Goal: Information Seeking & Learning: Learn about a topic

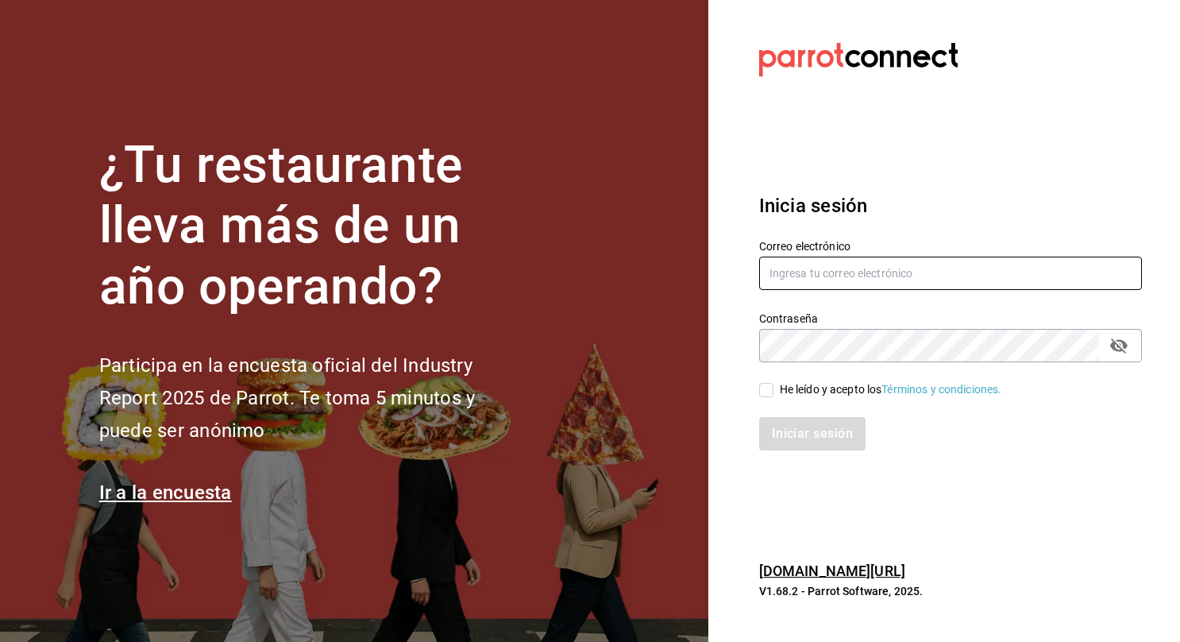
type input "[EMAIL_ADDRESS][PERSON_NAME][DOMAIN_NAME]"
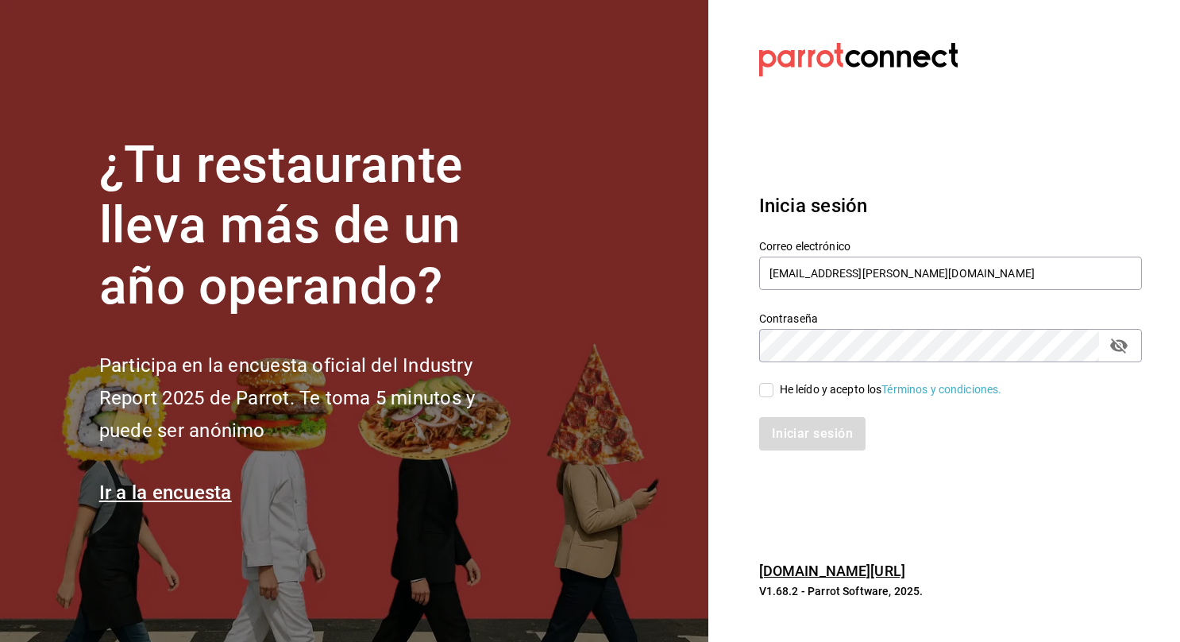
click at [768, 388] on input "He leído y acepto los Términos y condiciones." at bounding box center [766, 390] width 14 height 14
checkbox input "true"
click at [782, 438] on button "Iniciar sesión" at bounding box center [813, 433] width 108 height 33
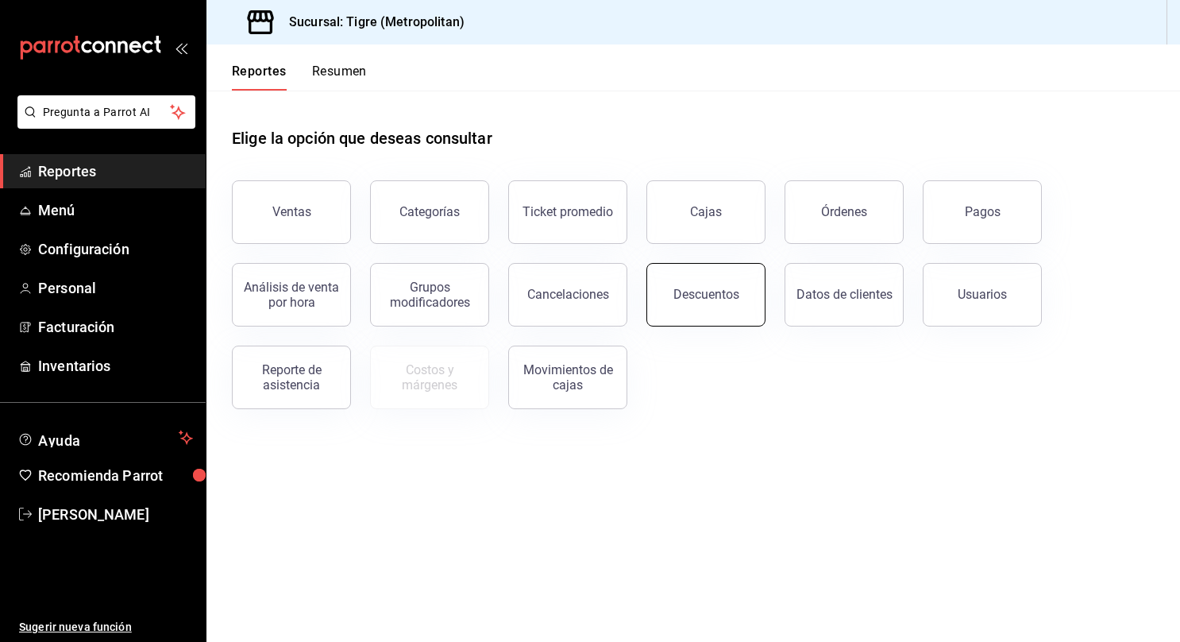
click at [671, 301] on button "Descuentos" at bounding box center [705, 295] width 119 height 64
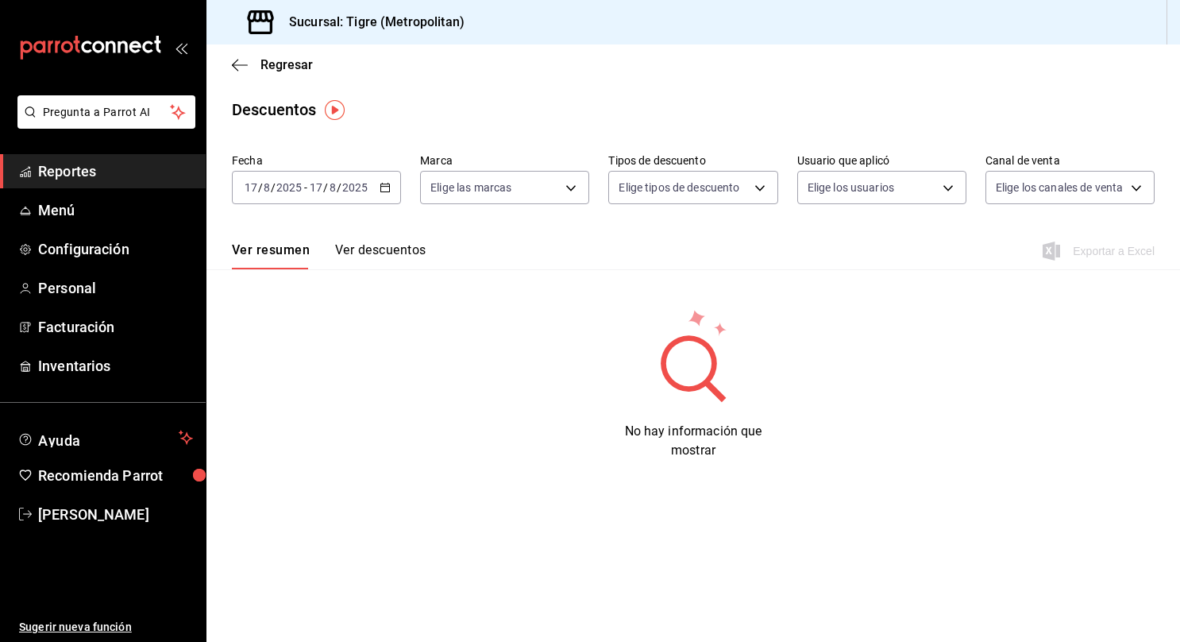
click at [383, 187] on \(Stroke\) "button" at bounding box center [385, 186] width 9 height 1
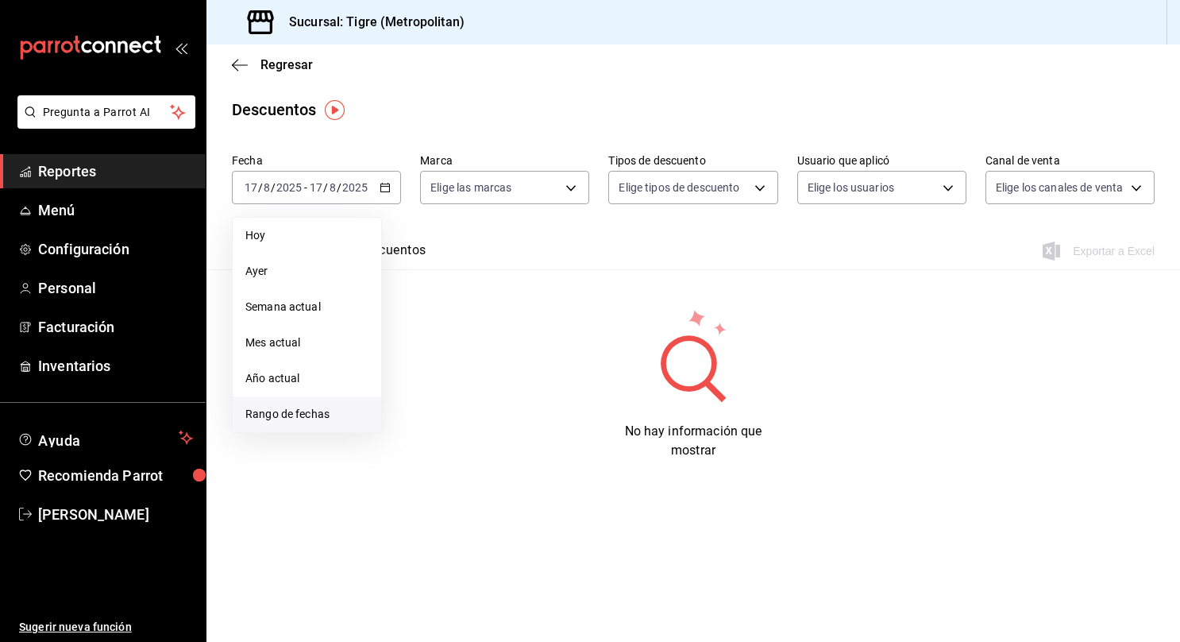
click at [284, 415] on span "Rango de fechas" at bounding box center [306, 414] width 123 height 17
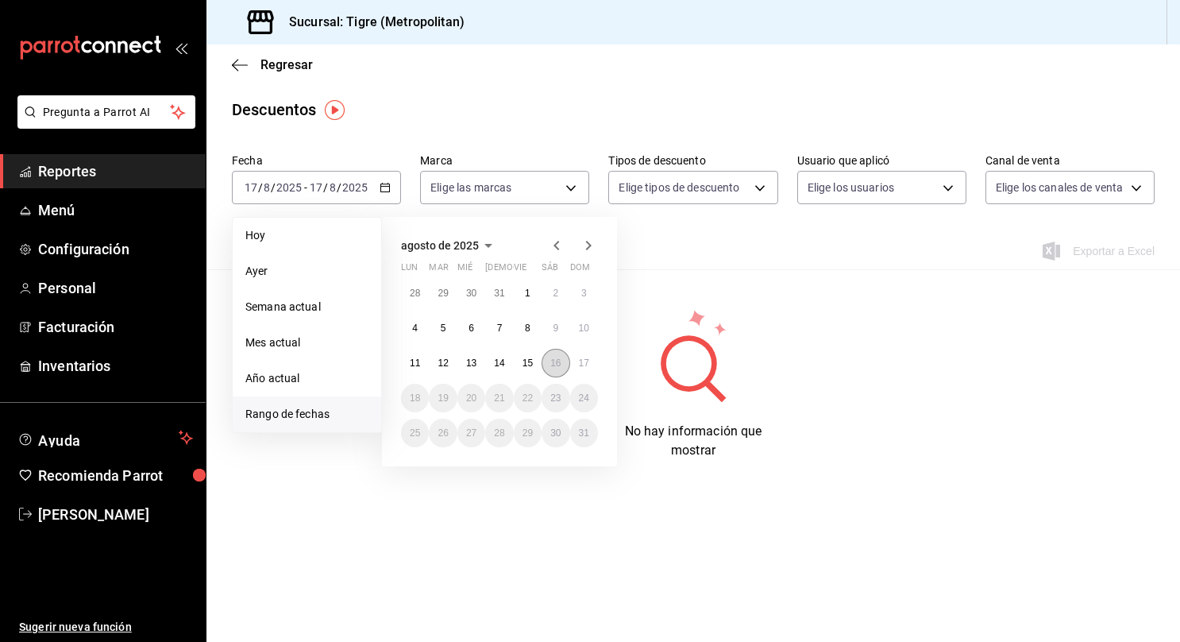
click at [551, 359] on abbr "16" at bounding box center [555, 362] width 10 height 11
click at [577, 361] on button "17" at bounding box center [584, 363] width 28 height 29
click at [589, 364] on button "17" at bounding box center [584, 363] width 28 height 29
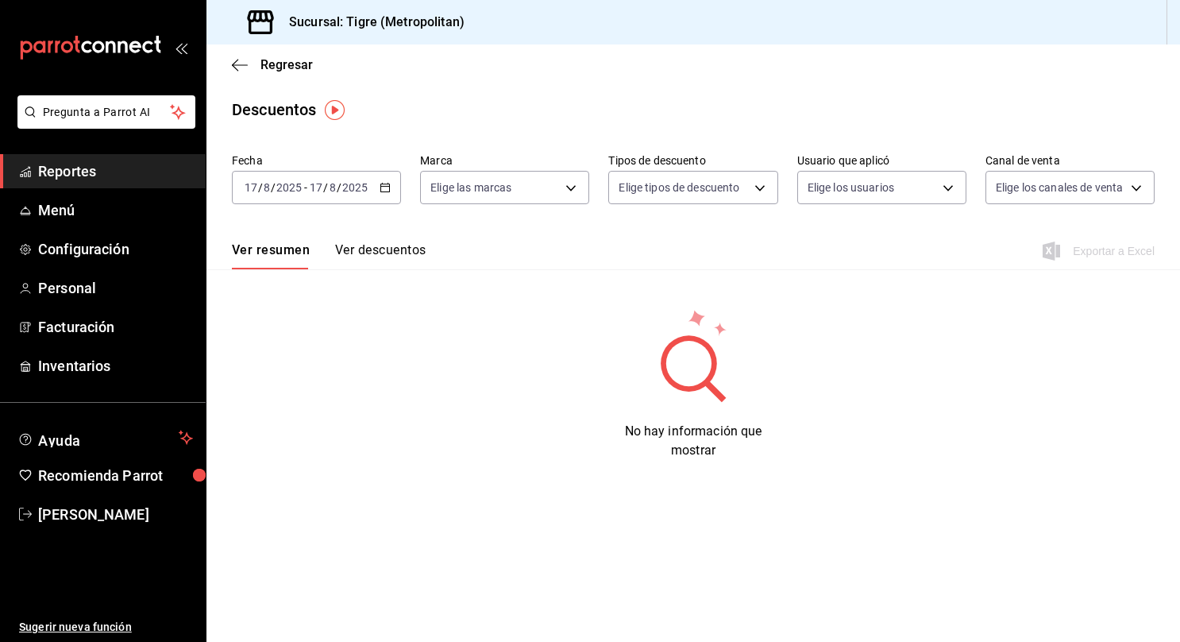
click at [383, 187] on \(Stroke\) "button" at bounding box center [385, 186] width 9 height 1
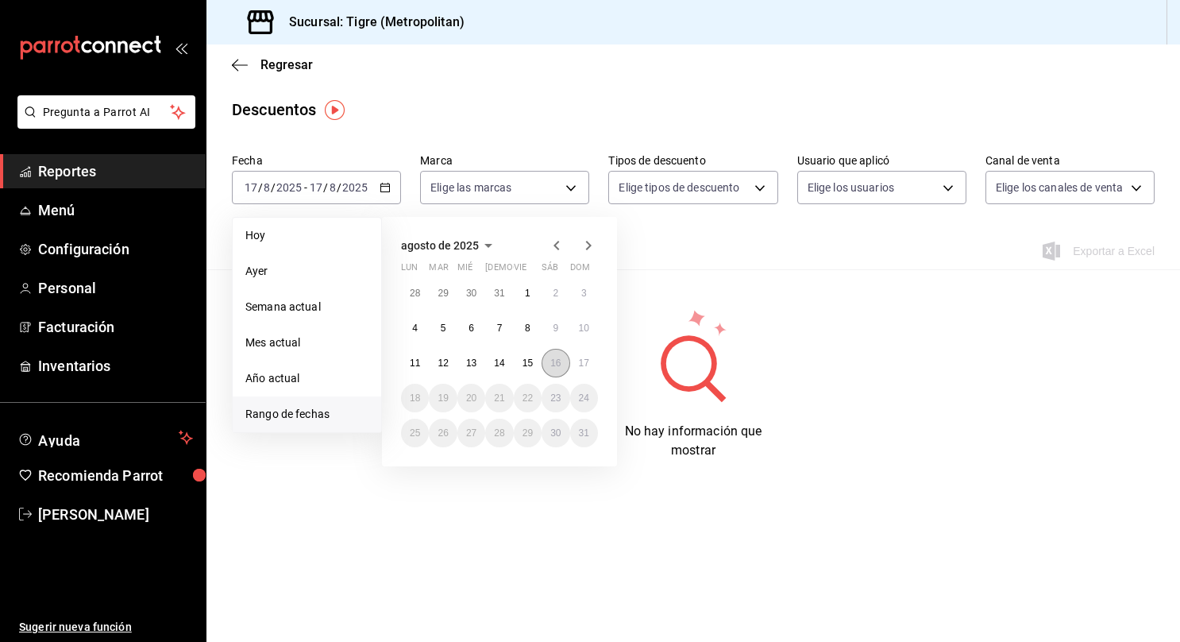
click at [556, 361] on abbr "16" at bounding box center [555, 362] width 10 height 11
click at [579, 362] on abbr "17" at bounding box center [584, 362] width 10 height 11
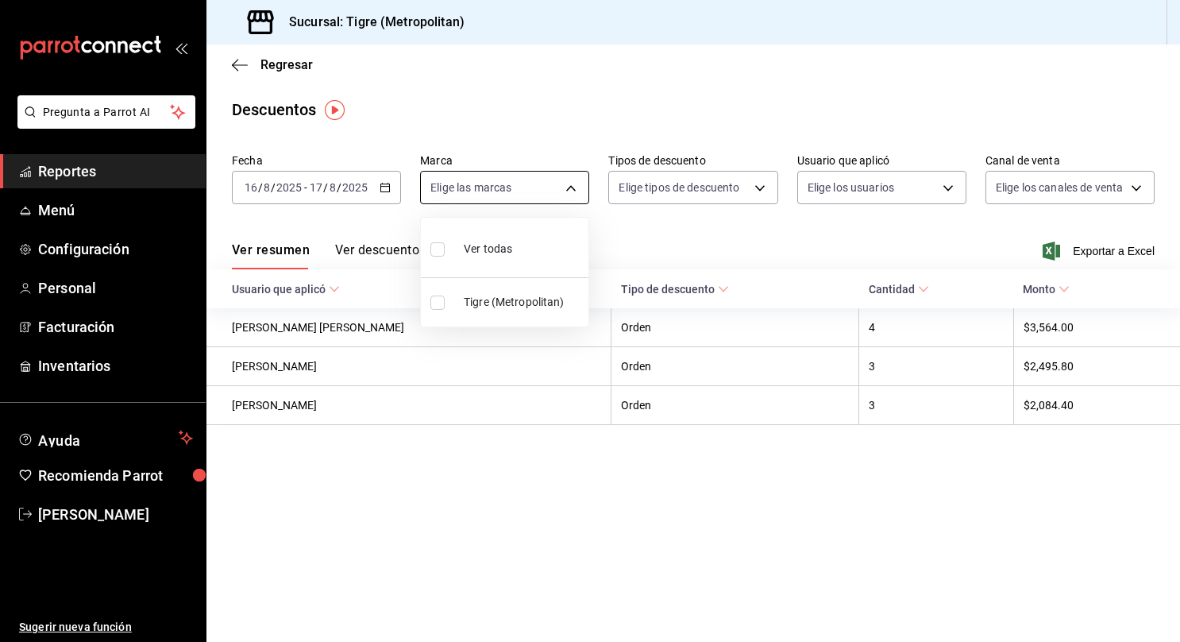
click at [573, 187] on body "Pregunta a Parrot AI Reportes Menú Configuración Personal Facturación Inventari…" at bounding box center [590, 321] width 1180 height 642
click at [485, 249] on span "Ver todas" at bounding box center [488, 249] width 48 height 17
type input "d2a20516-989b-40fe-838d-c8b0b31ef0ff"
checkbox input "true"
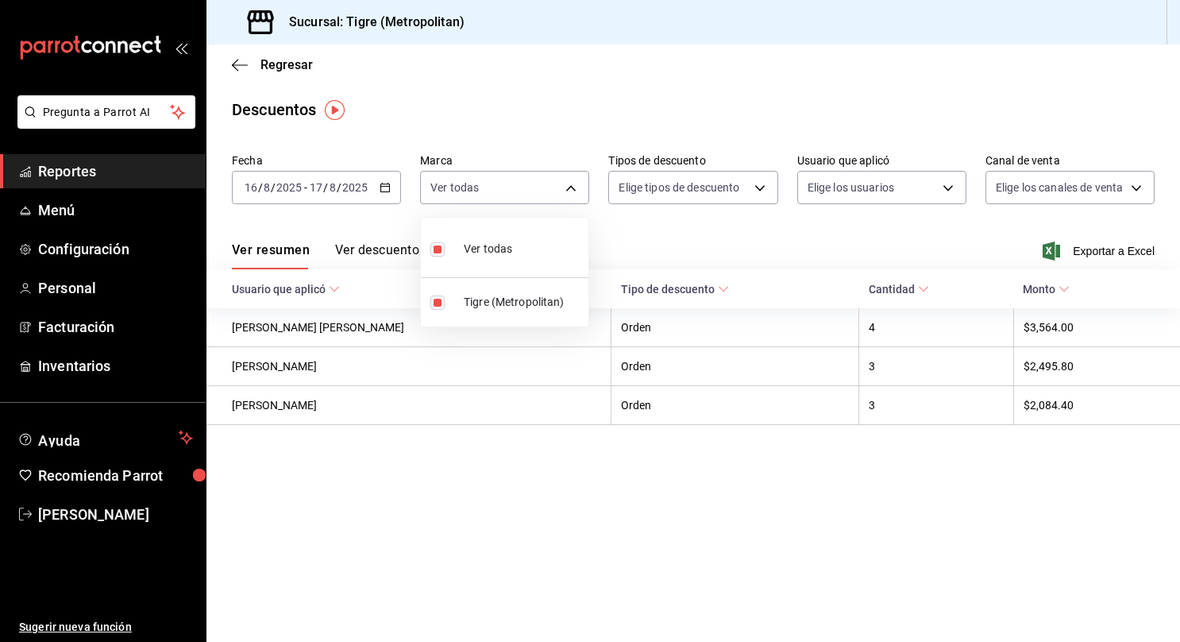
click at [737, 187] on div at bounding box center [590, 321] width 1180 height 642
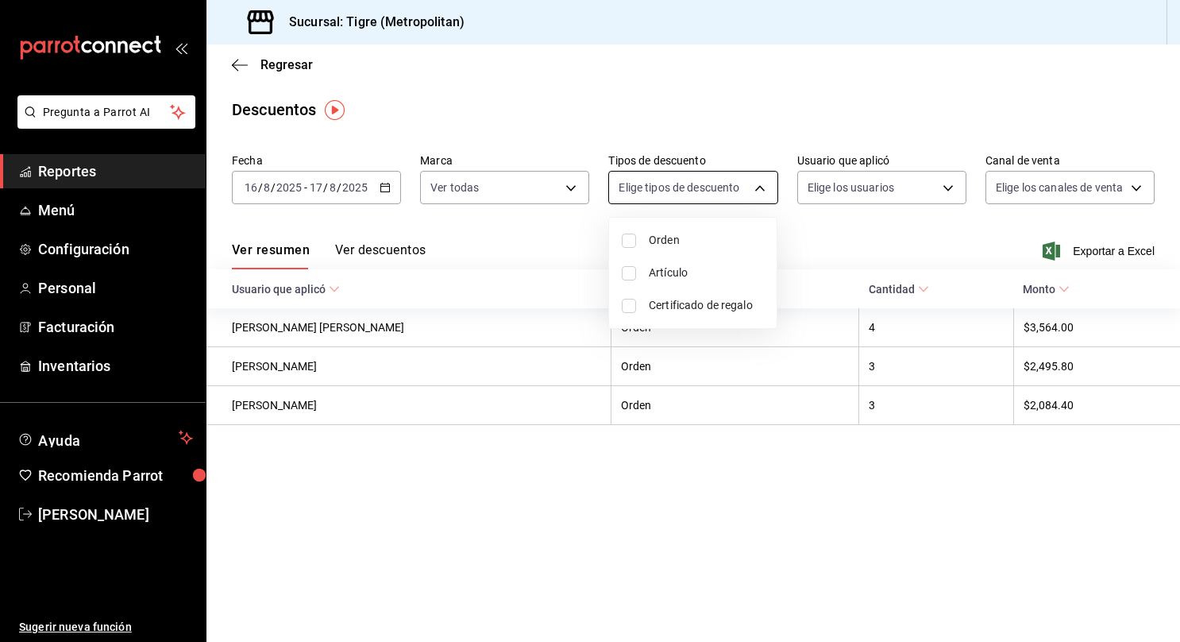
click at [762, 188] on body "Pregunta a Parrot AI Reportes Menú Configuración Personal Facturación Inventari…" at bounding box center [590, 321] width 1180 height 642
click at [626, 238] on input "checkbox" at bounding box center [629, 240] width 14 height 14
checkbox input "true"
type input "ORDER"
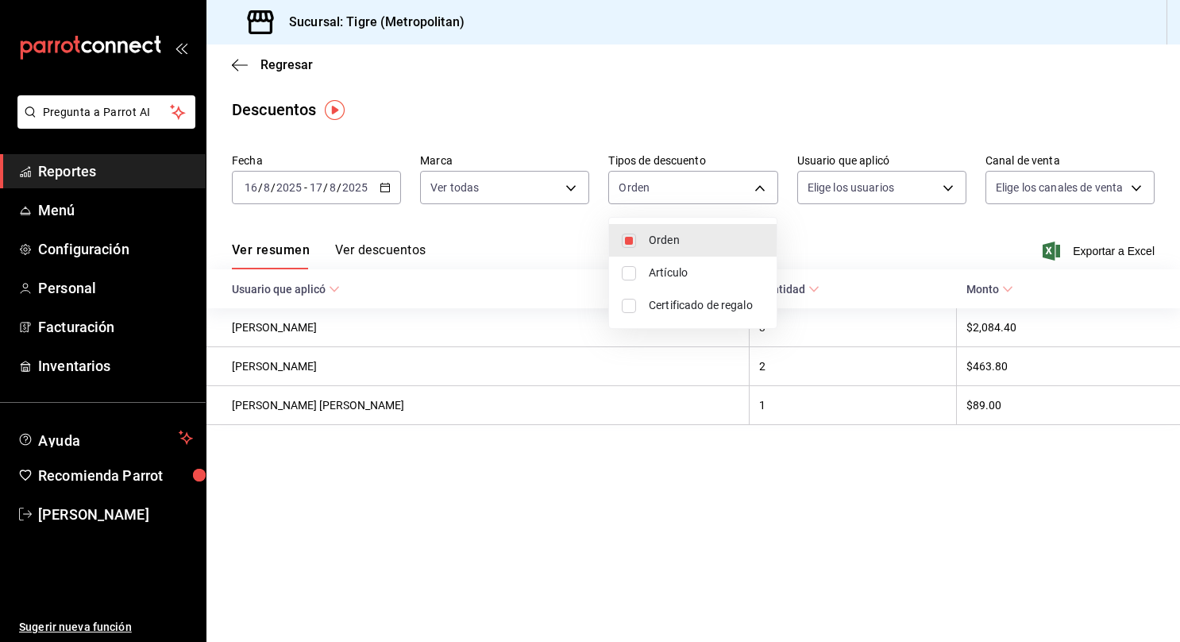
click at [629, 276] on input "checkbox" at bounding box center [629, 273] width 14 height 14
checkbox input "true"
type input "ORDER,ORDER_ITEM"
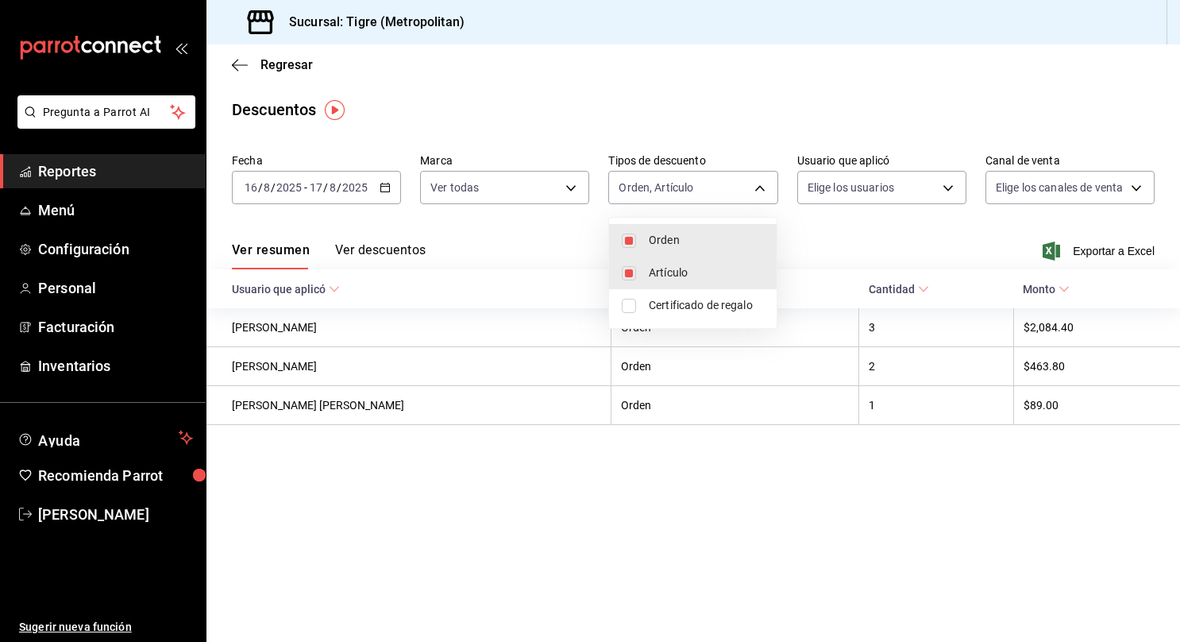
click at [630, 304] on input "checkbox" at bounding box center [629, 306] width 14 height 14
checkbox input "true"
type input "ORDER,ORDER_ITEM,CARD_REWARD"
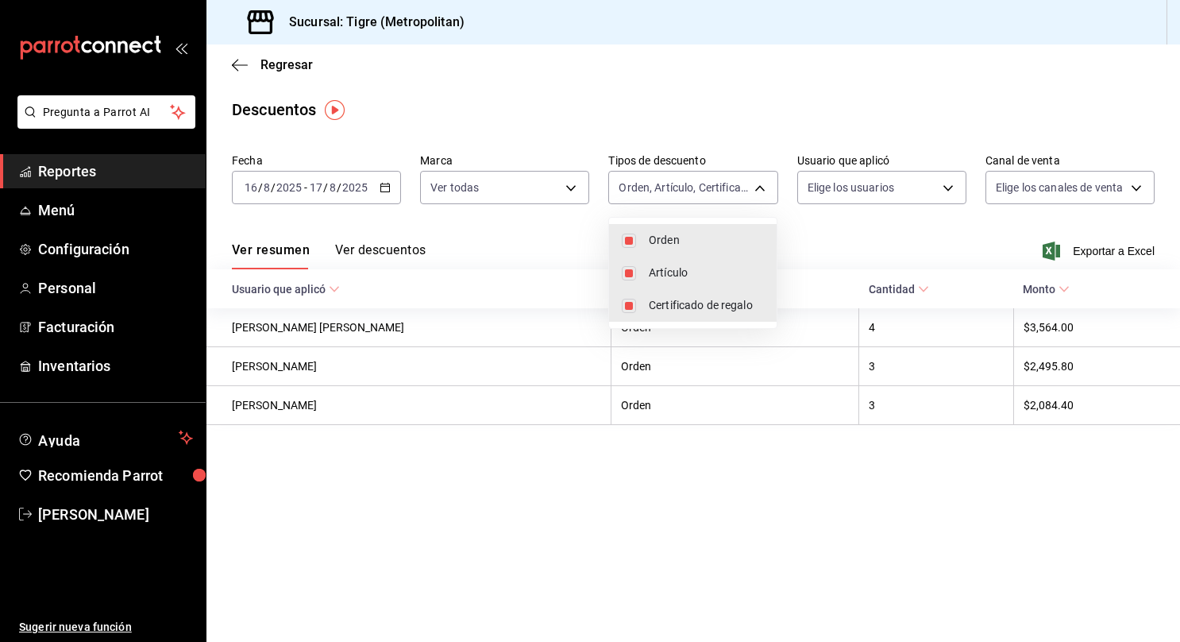
click at [946, 184] on div at bounding box center [590, 321] width 1180 height 642
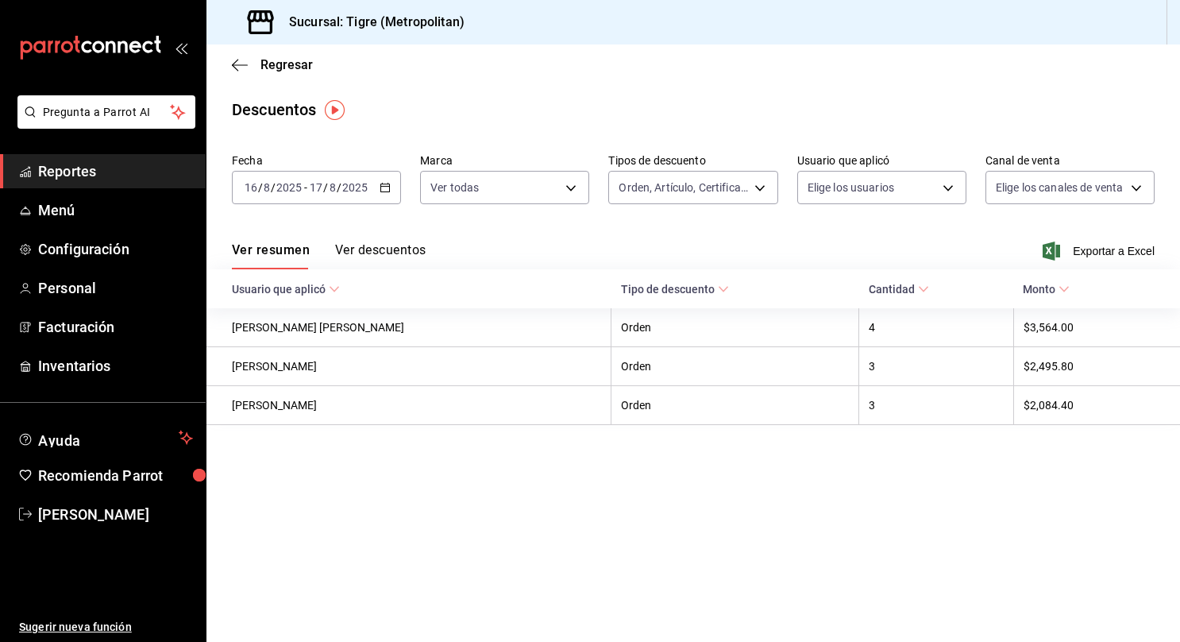
click at [946, 184] on body "Pregunta a Parrot AI Reportes Menú Configuración Personal Facturación Inventari…" at bounding box center [590, 321] width 1180 height 642
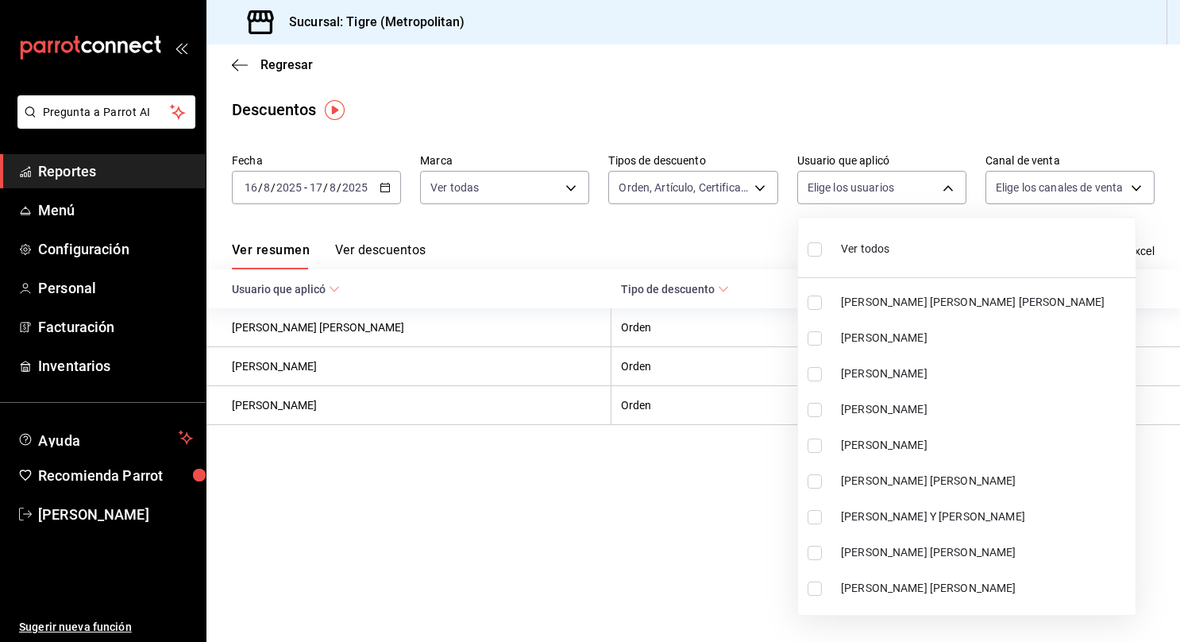
click at [810, 250] on input "checkbox" at bounding box center [815, 249] width 14 height 14
checkbox input "true"
type input "2bde09ca-9ead-4f27-ac2f-bfde6d9e554d,ed9b9e50-a978-44e8-8c30-be5aebe78e59,0b3bc…"
checkbox input "true"
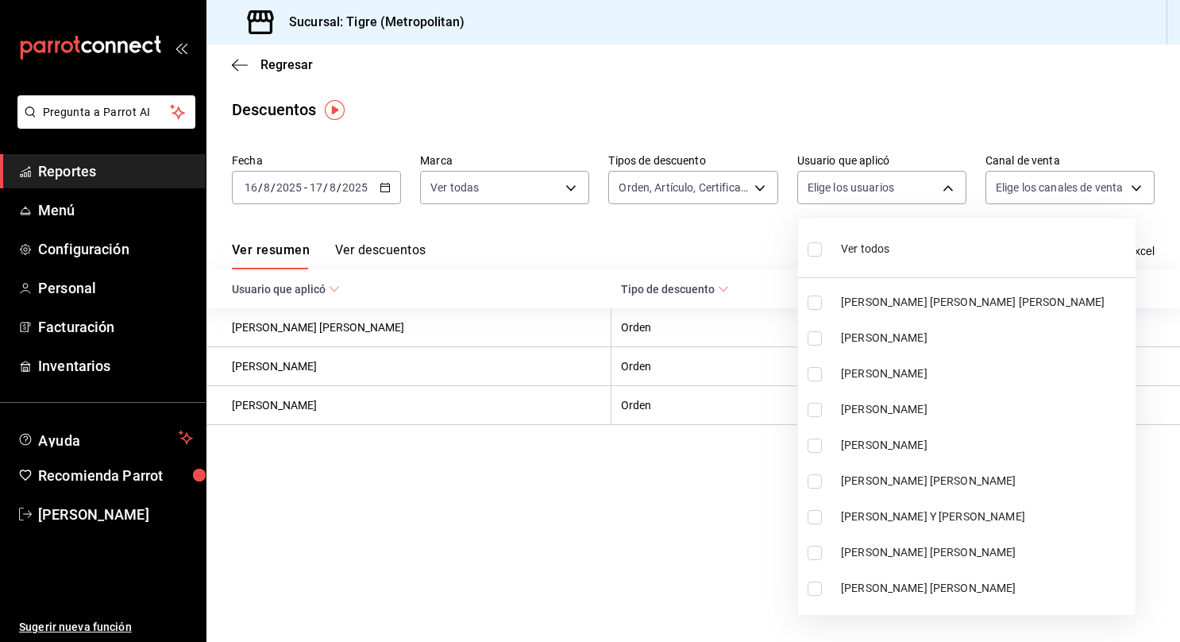
checkbox input "true"
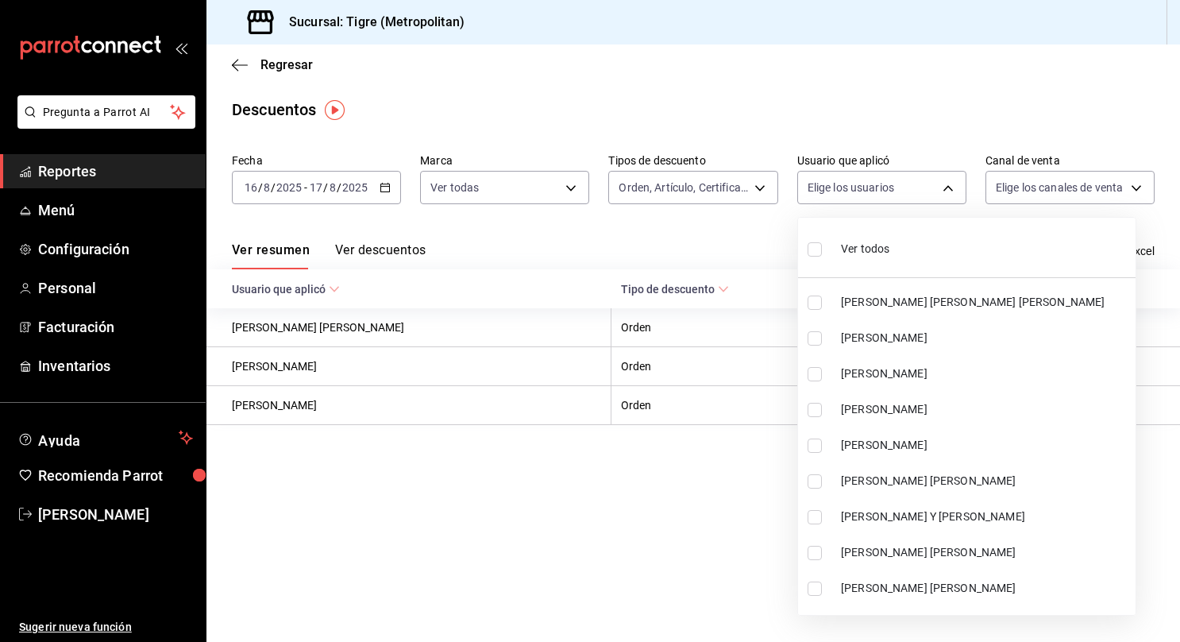
checkbox input "true"
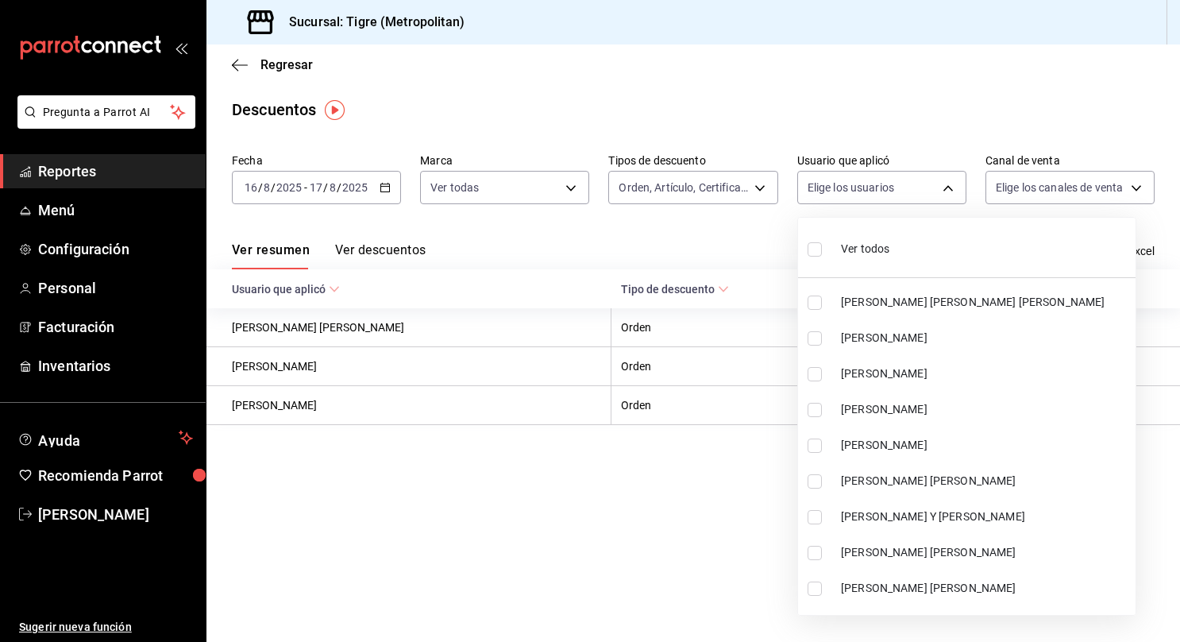
checkbox input "true"
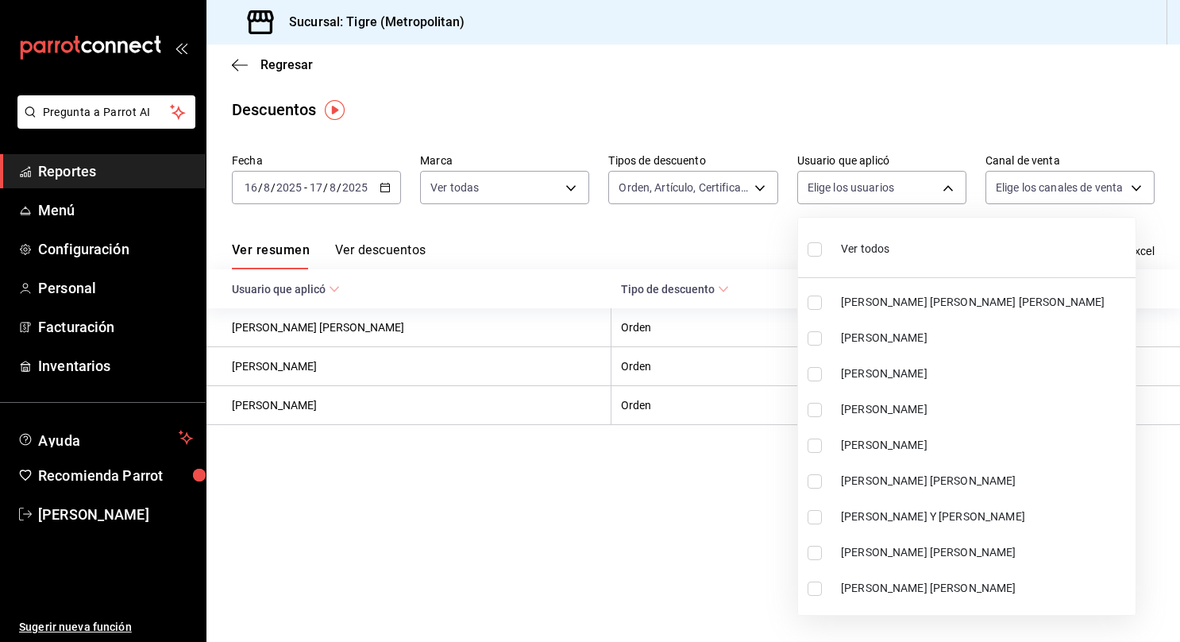
checkbox input "true"
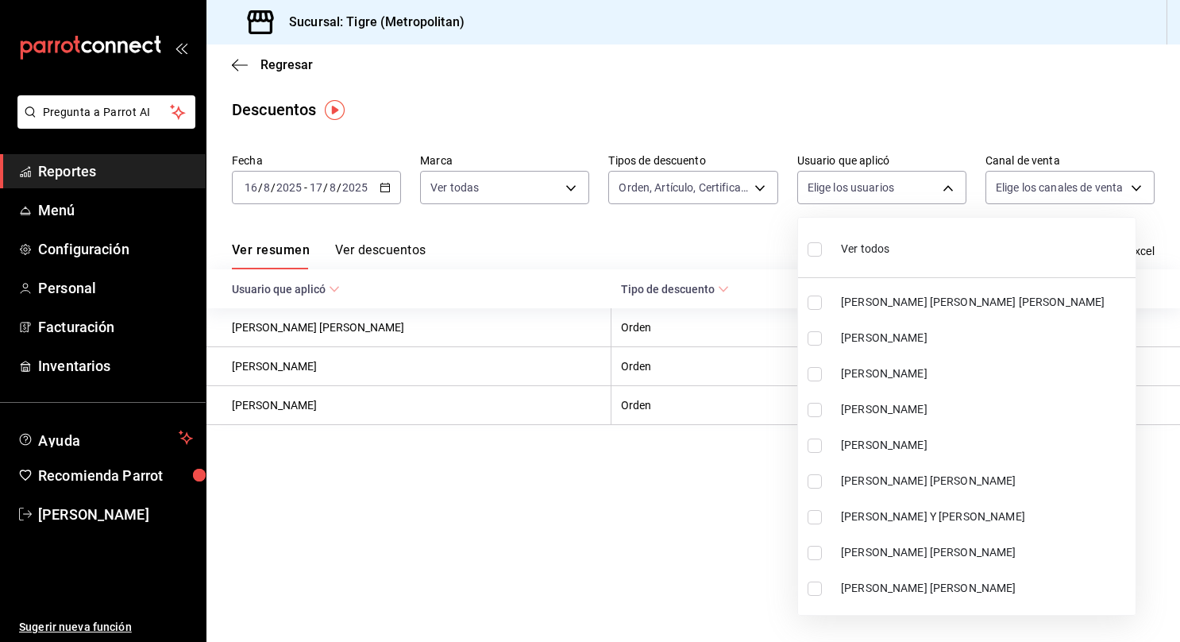
checkbox input "true"
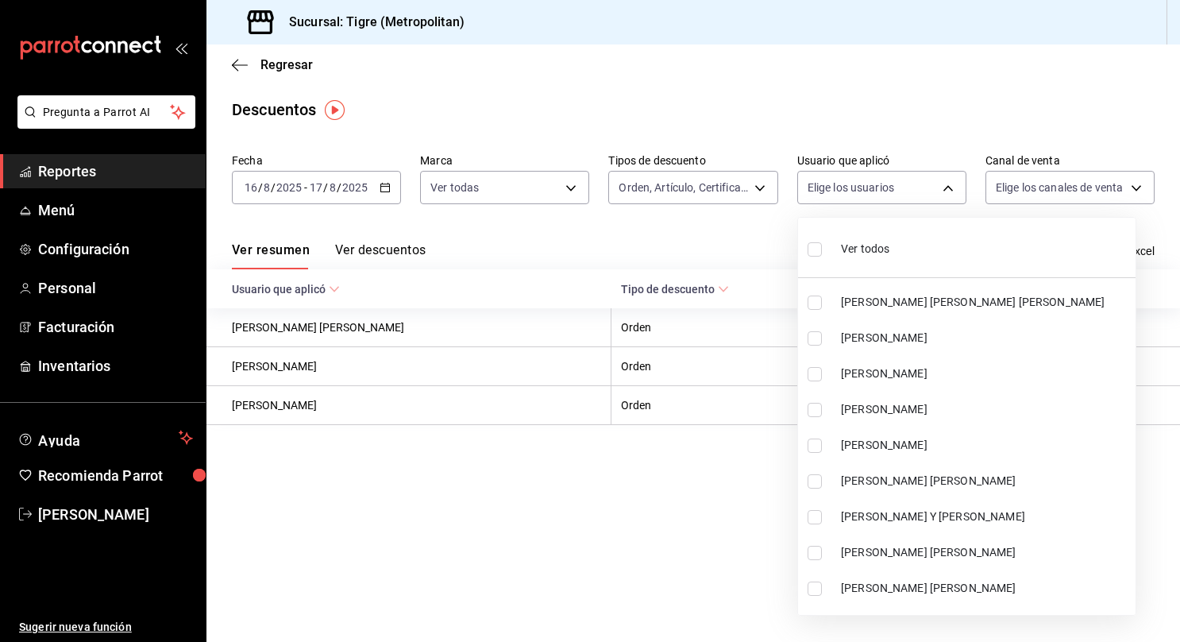
checkbox input "true"
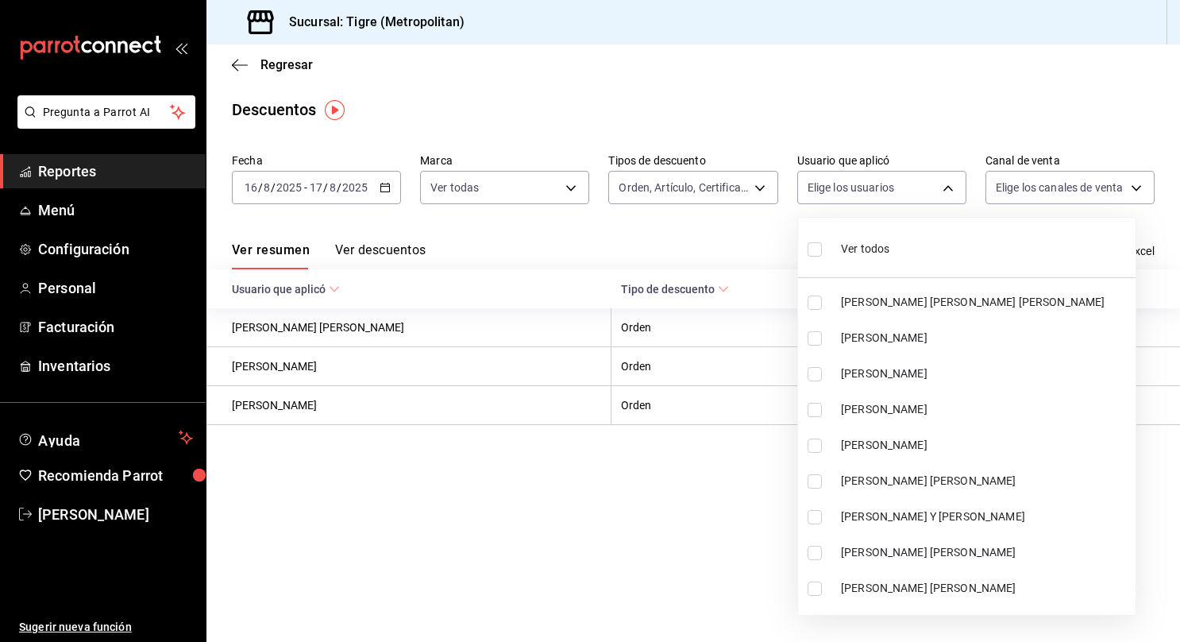
checkbox input "true"
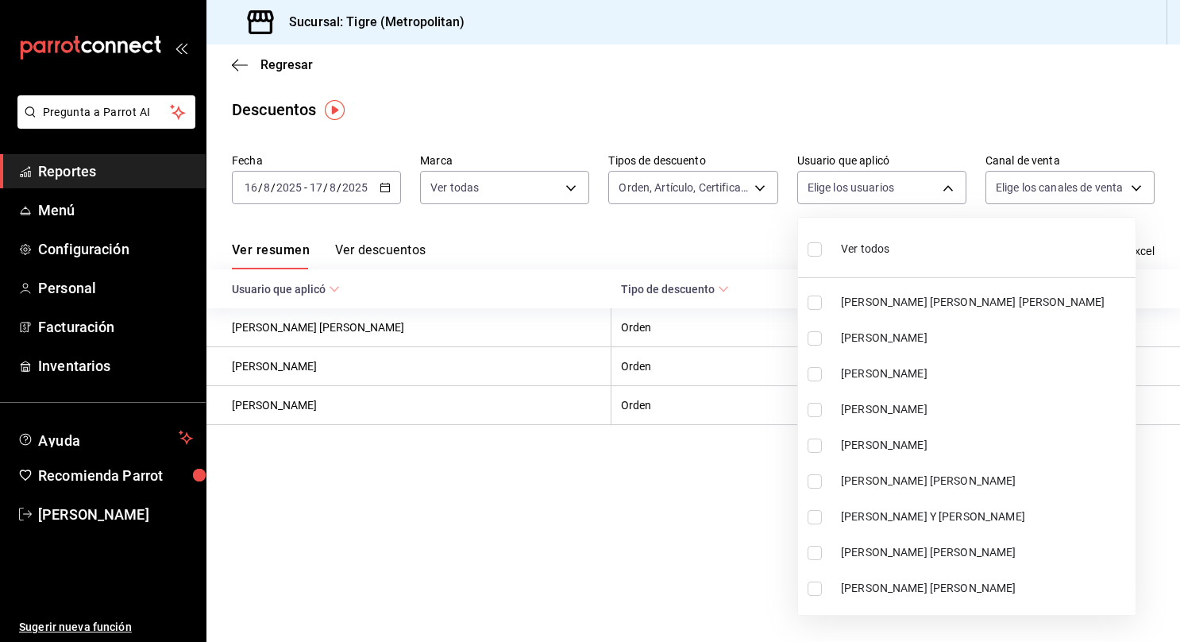
checkbox input "true"
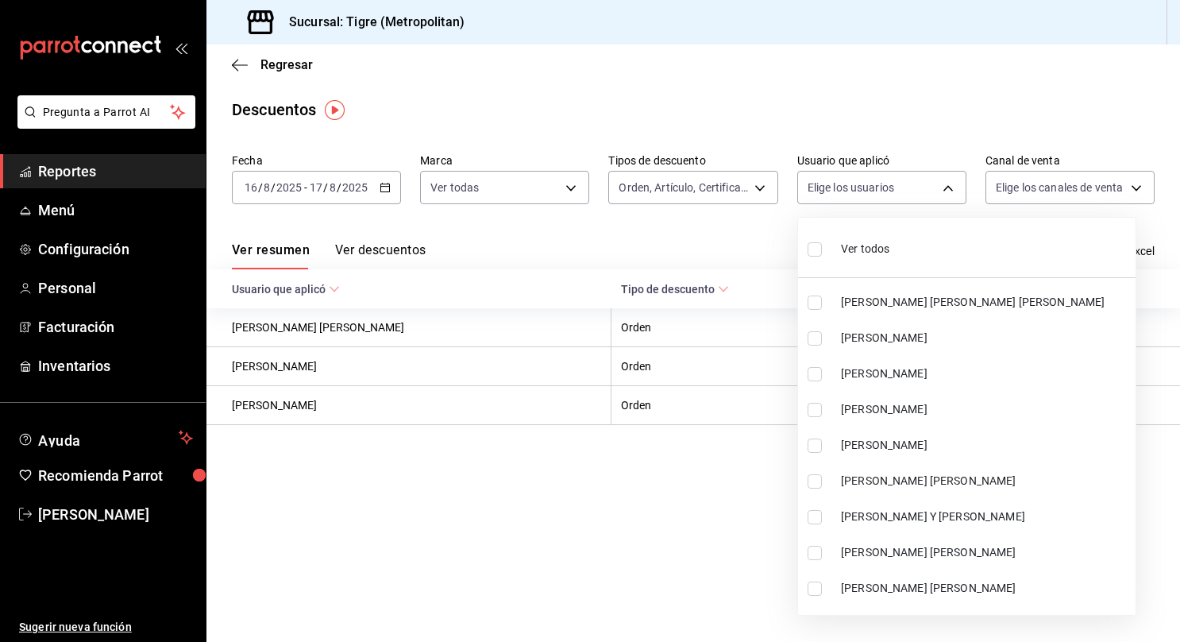
checkbox input "true"
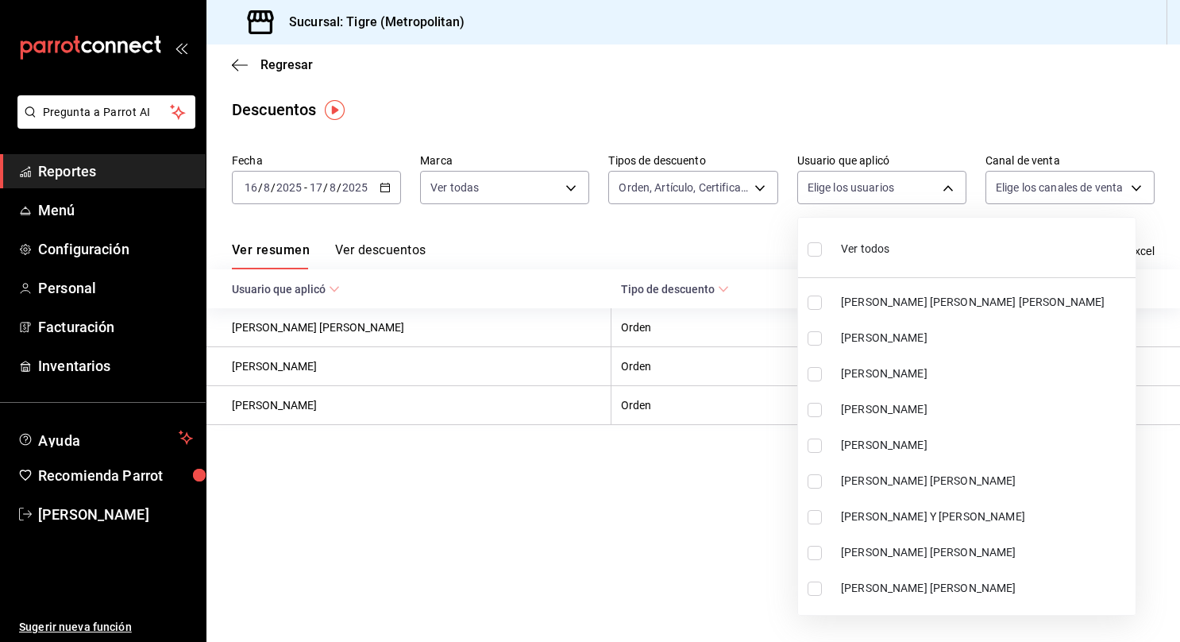
checkbox input "true"
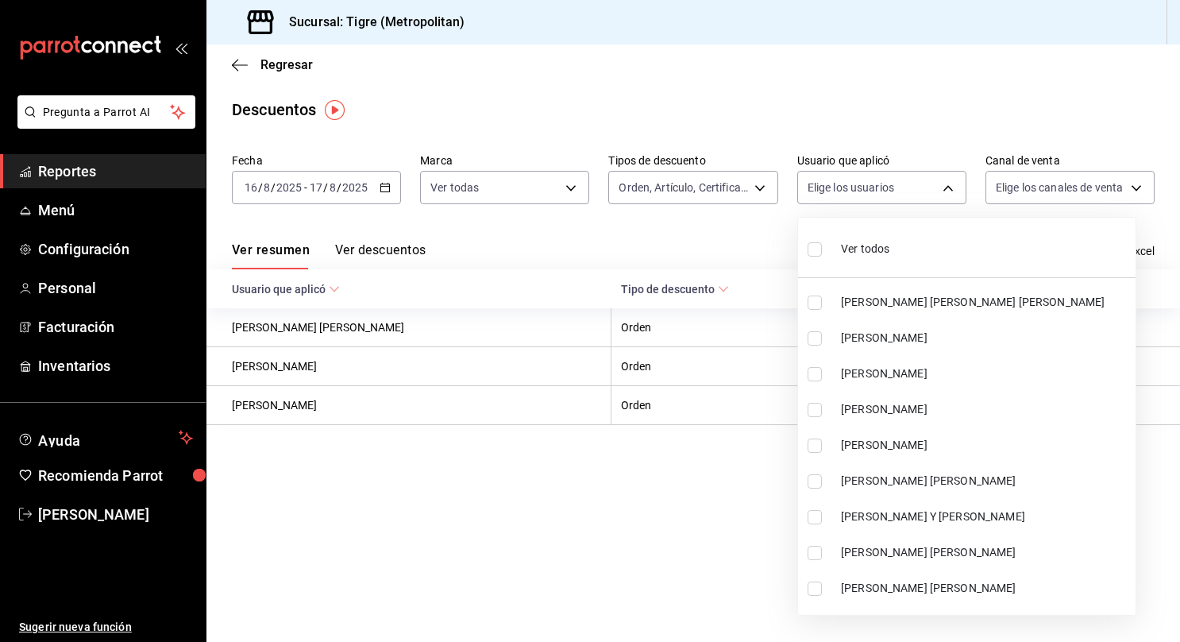
checkbox input "true"
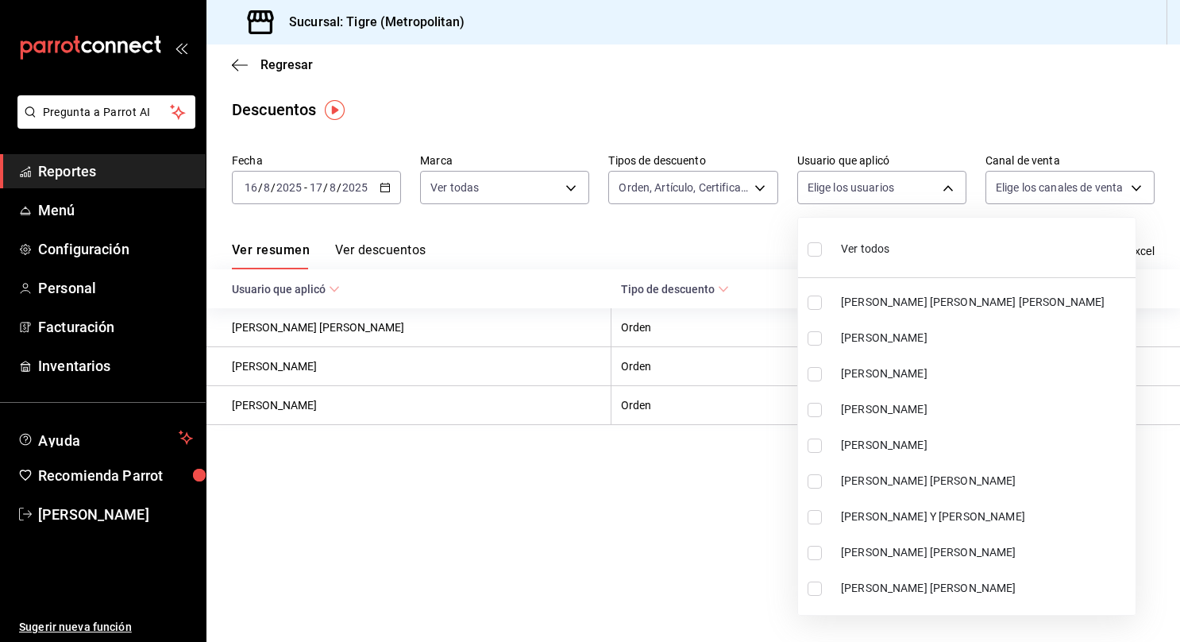
checkbox input "true"
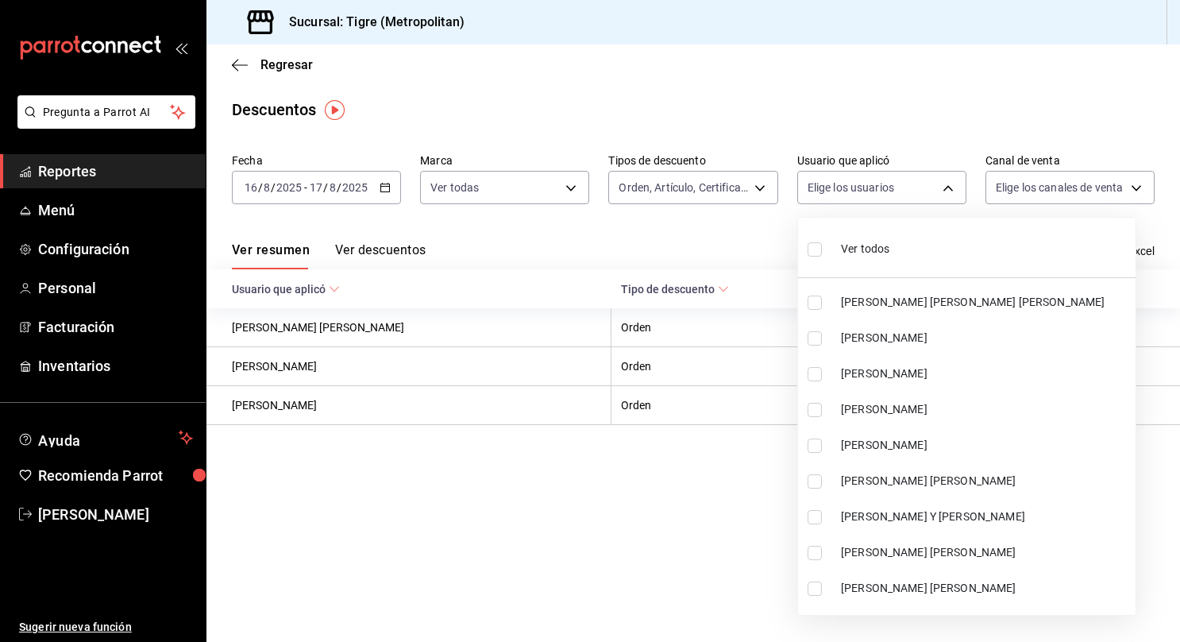
checkbox input "true"
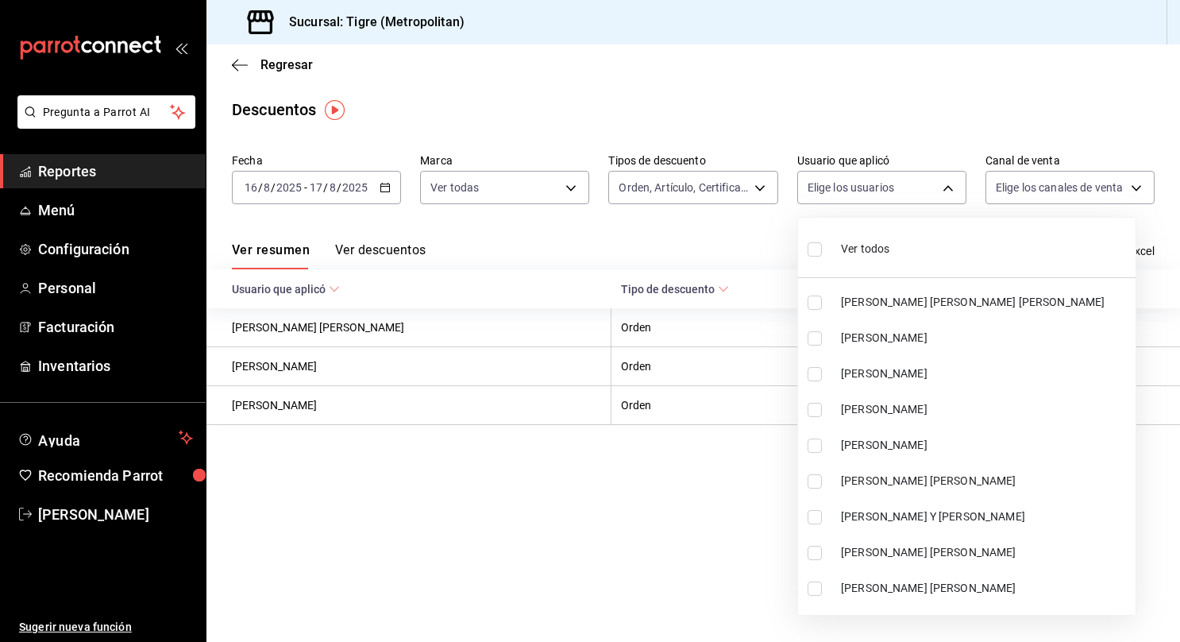
checkbox input "true"
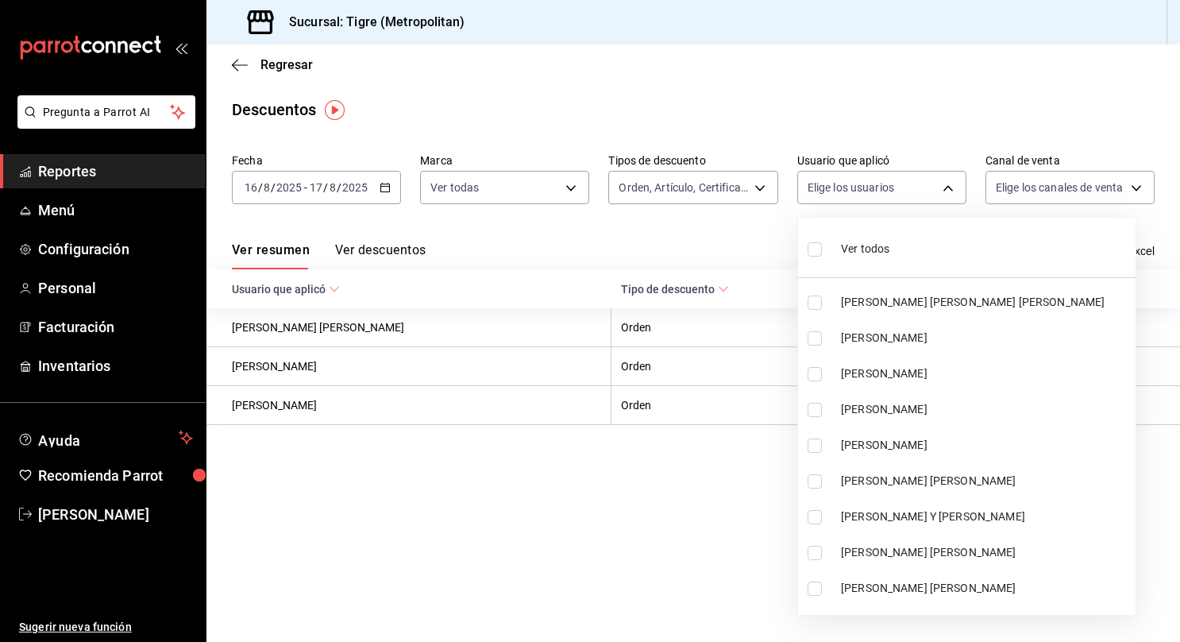
checkbox input "true"
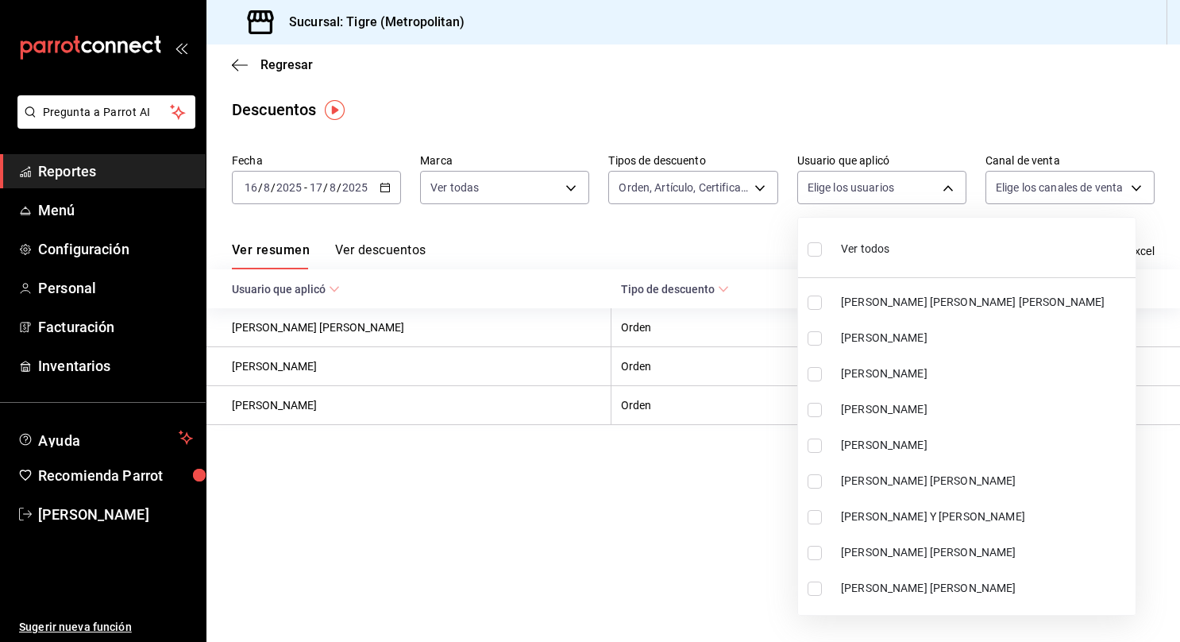
checkbox input "true"
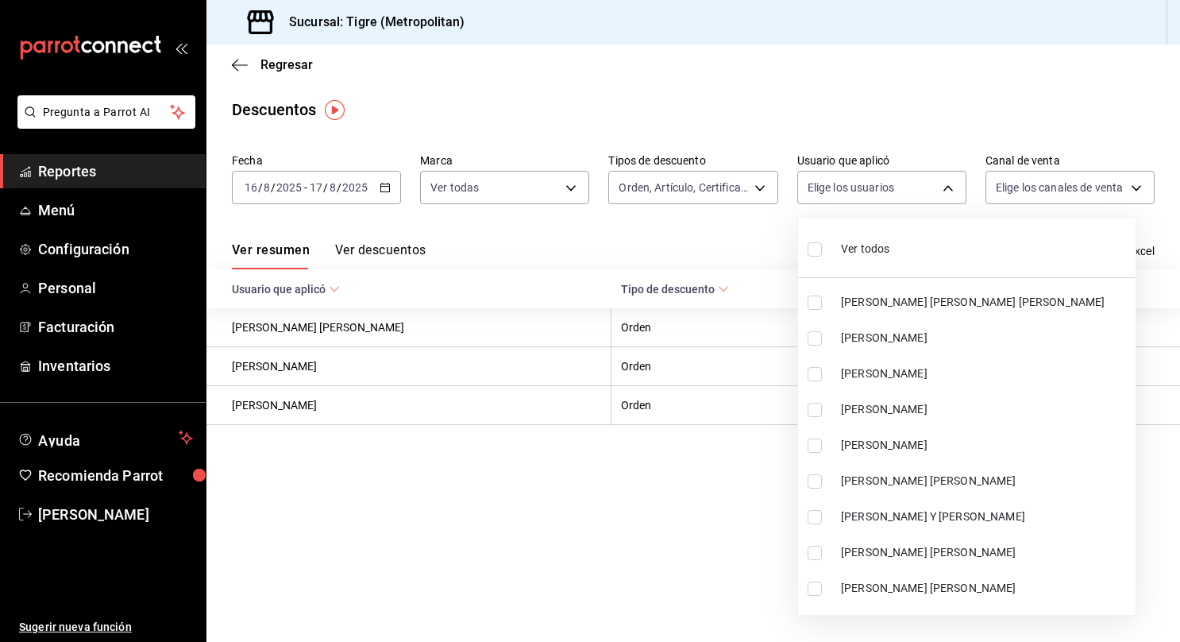
checkbox input "true"
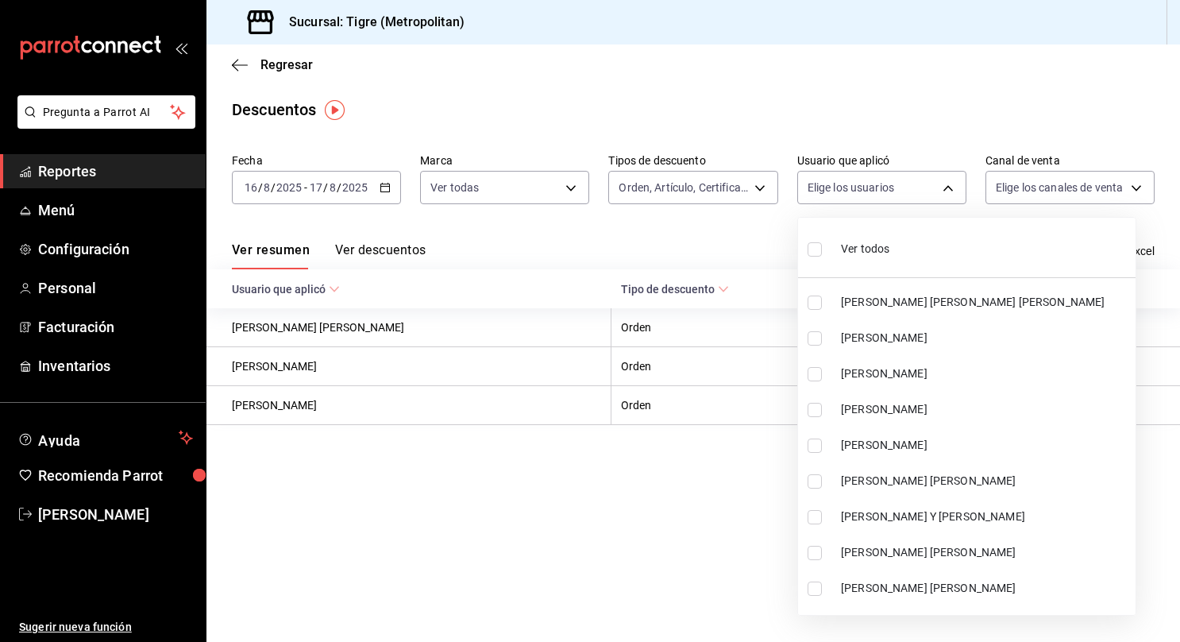
checkbox input "true"
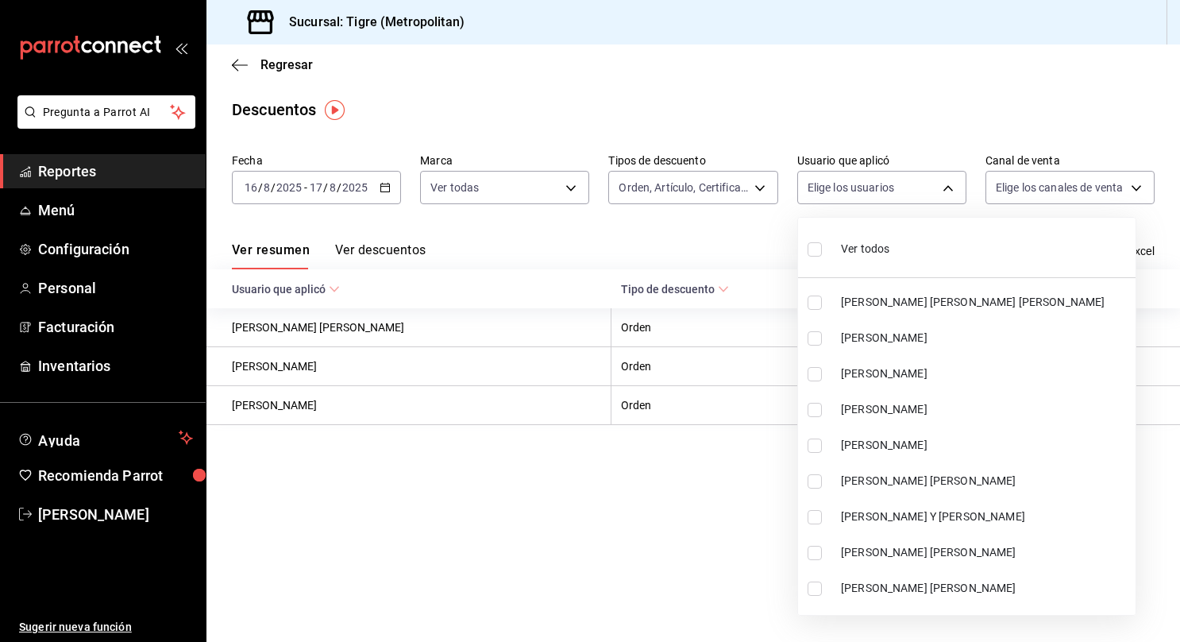
checkbox input "true"
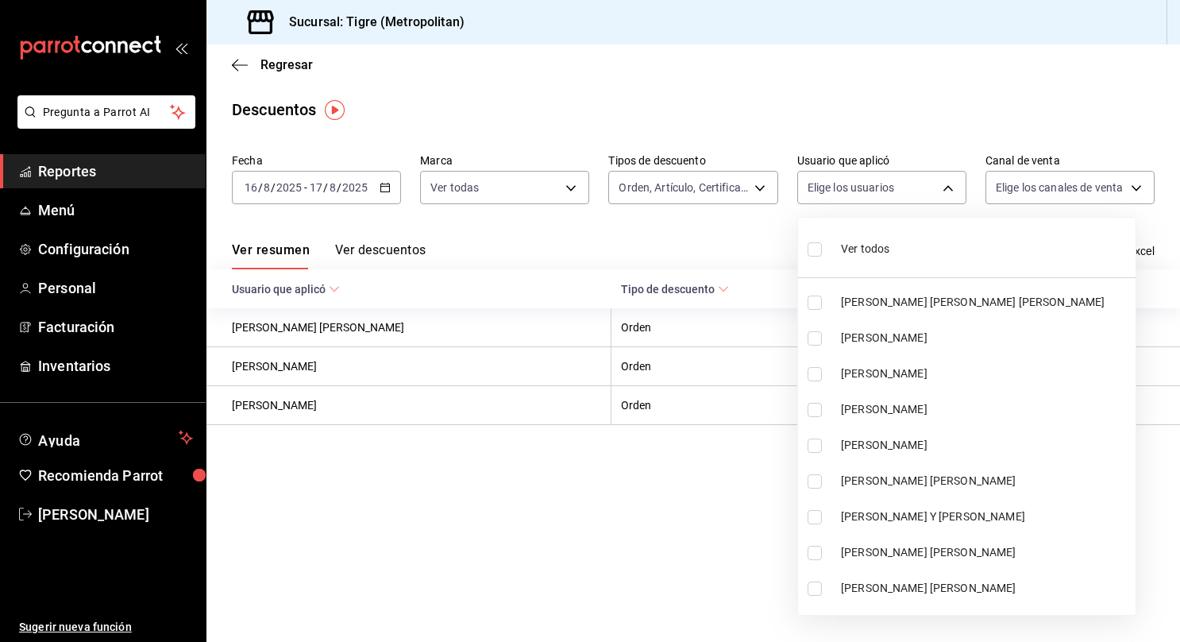
checkbox input "true"
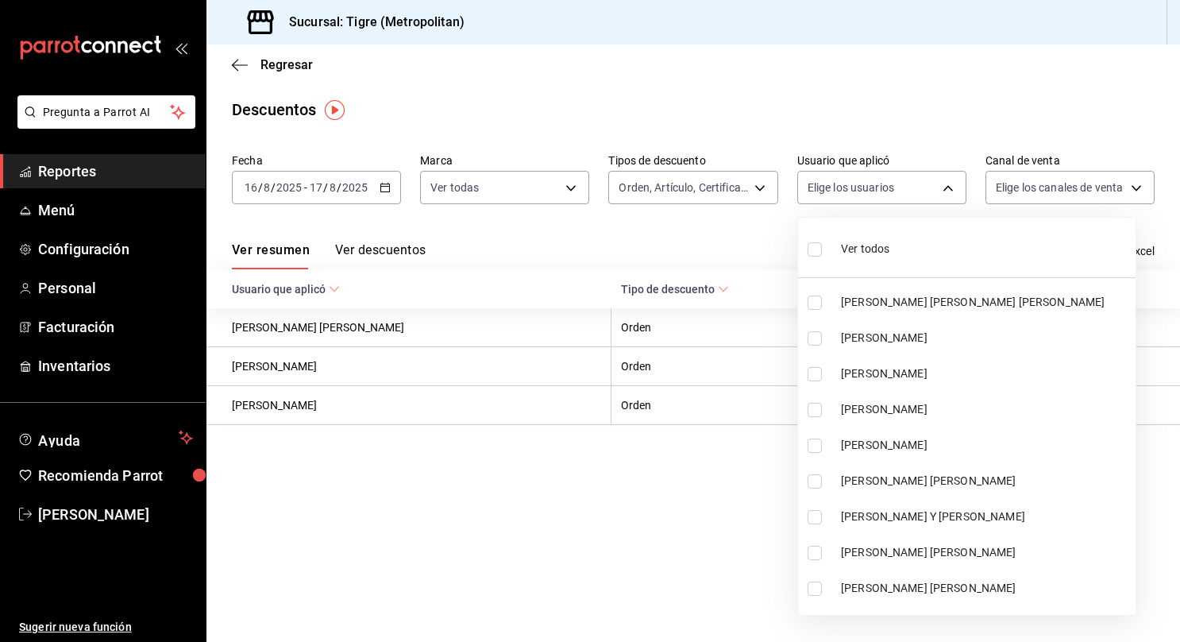
checkbox input "true"
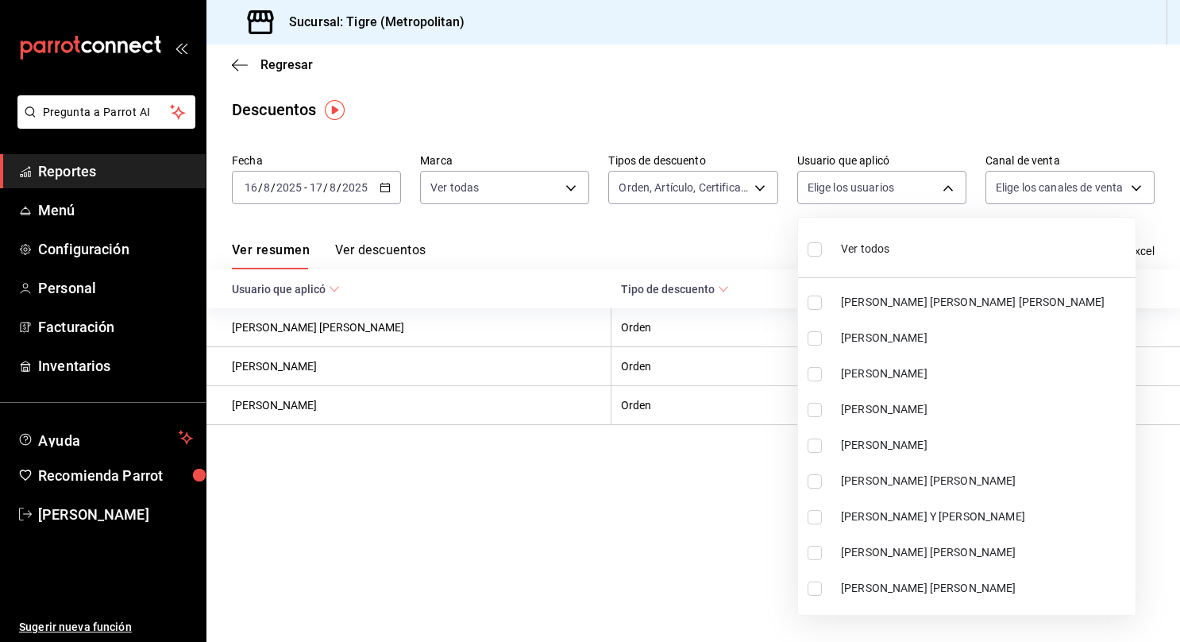
checkbox input "true"
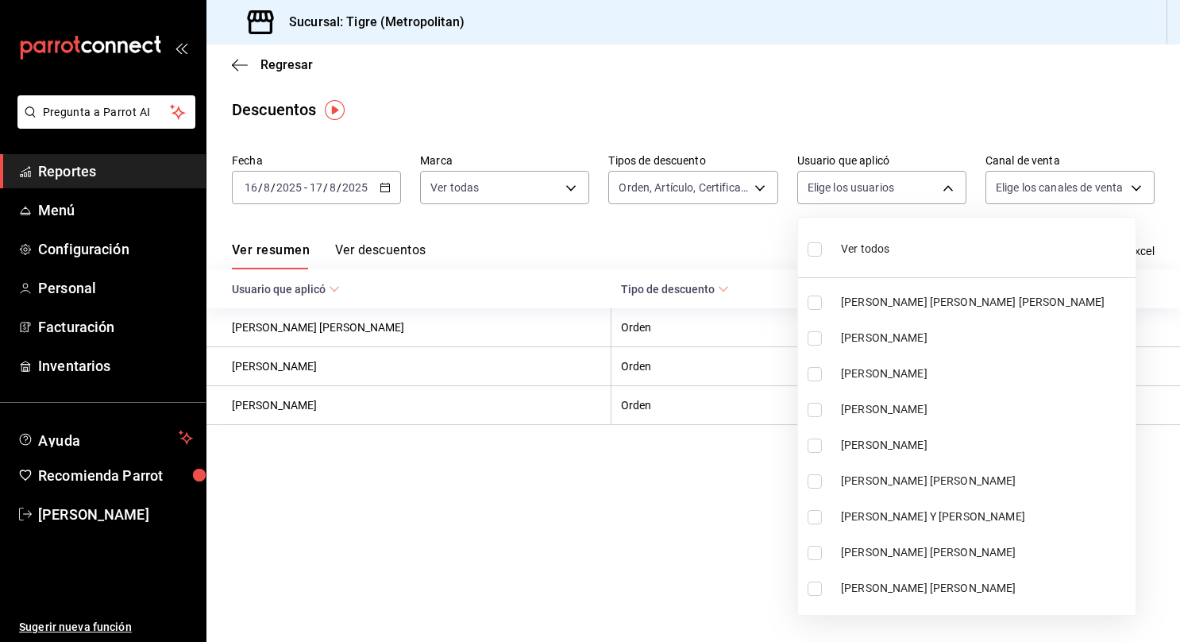
checkbox input "true"
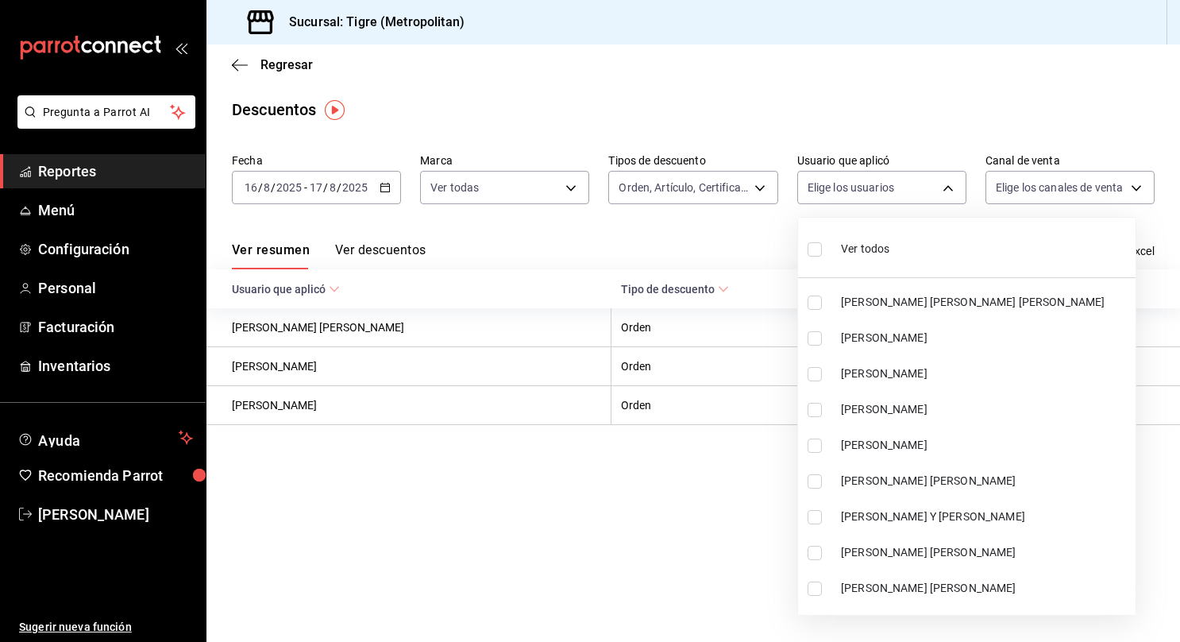
checkbox input "true"
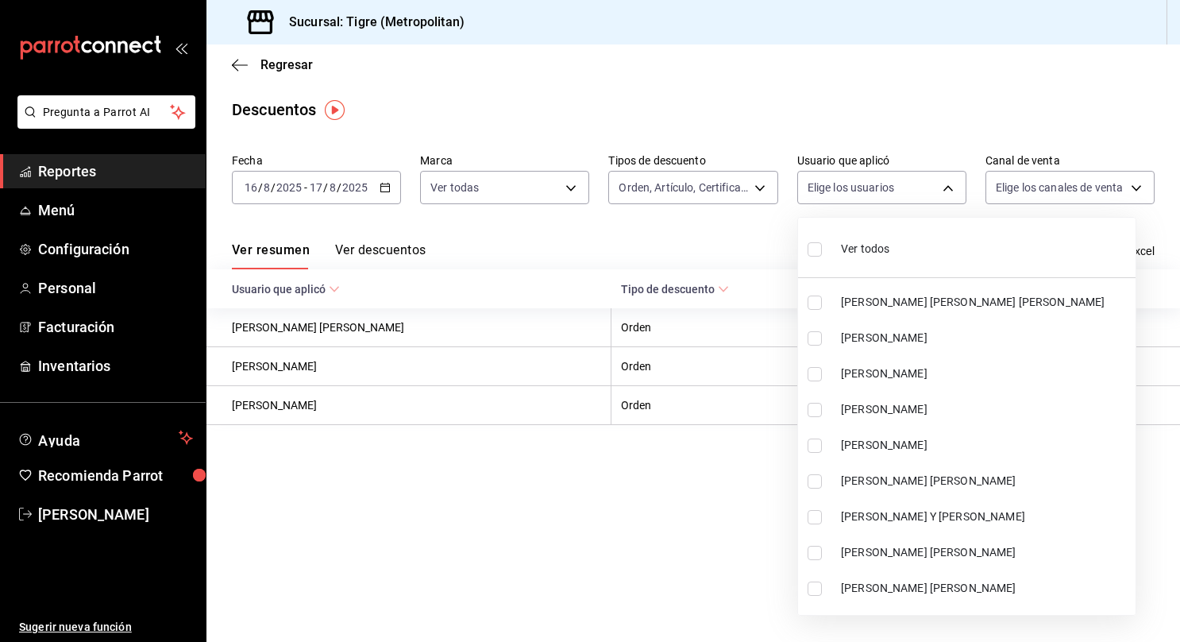
checkbox input "true"
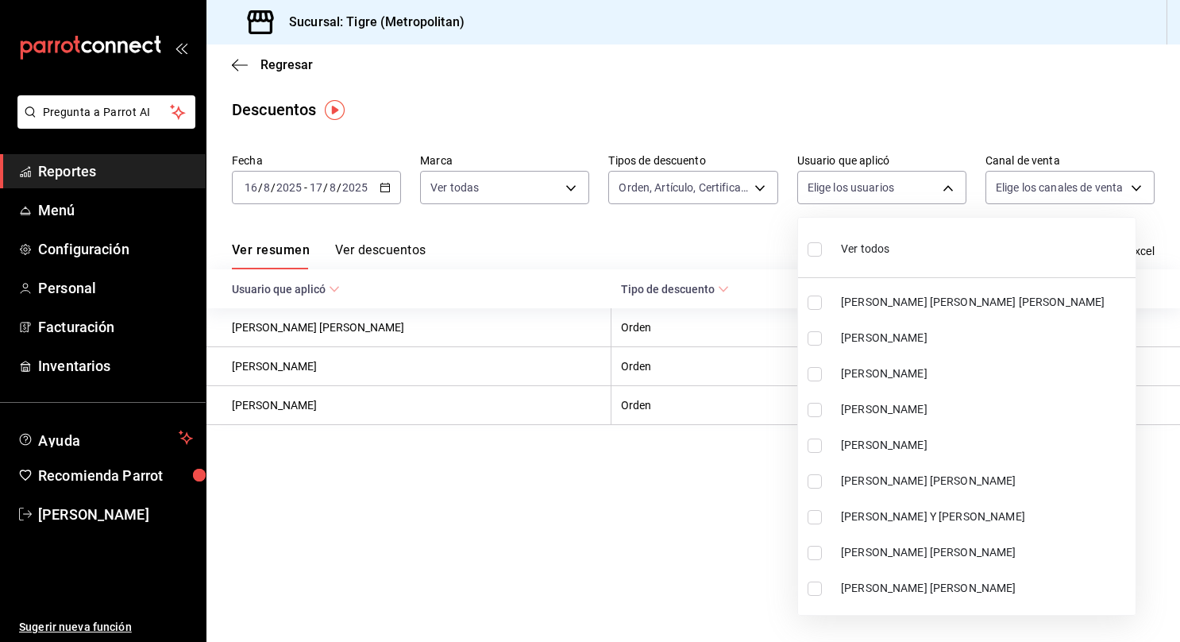
checkbox input "true"
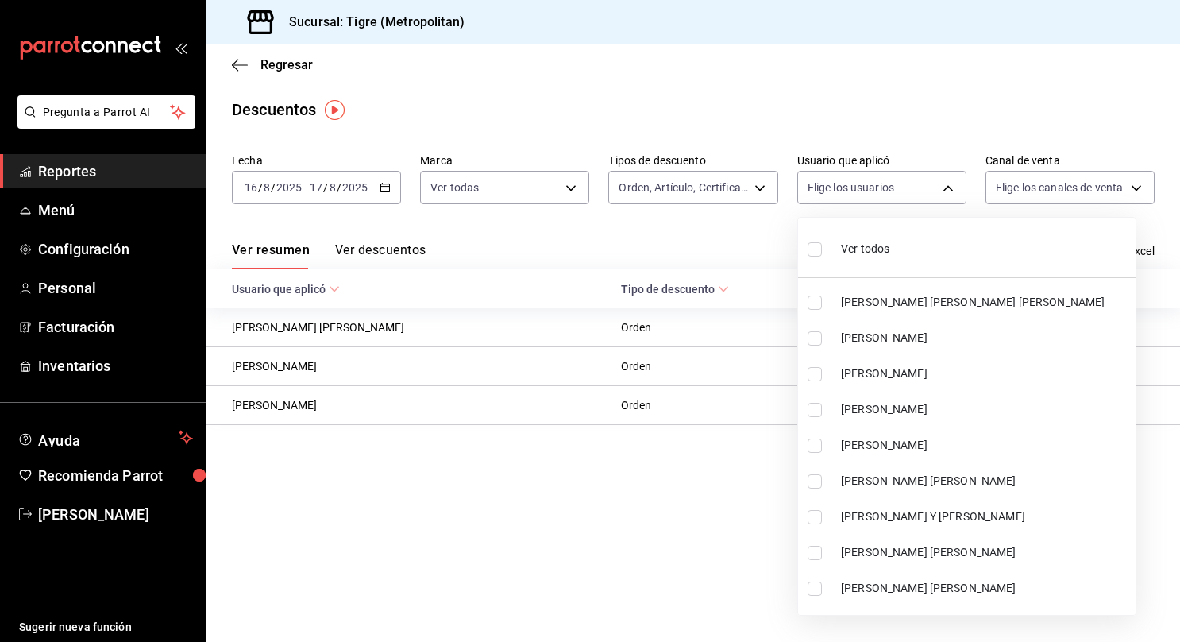
checkbox input "true"
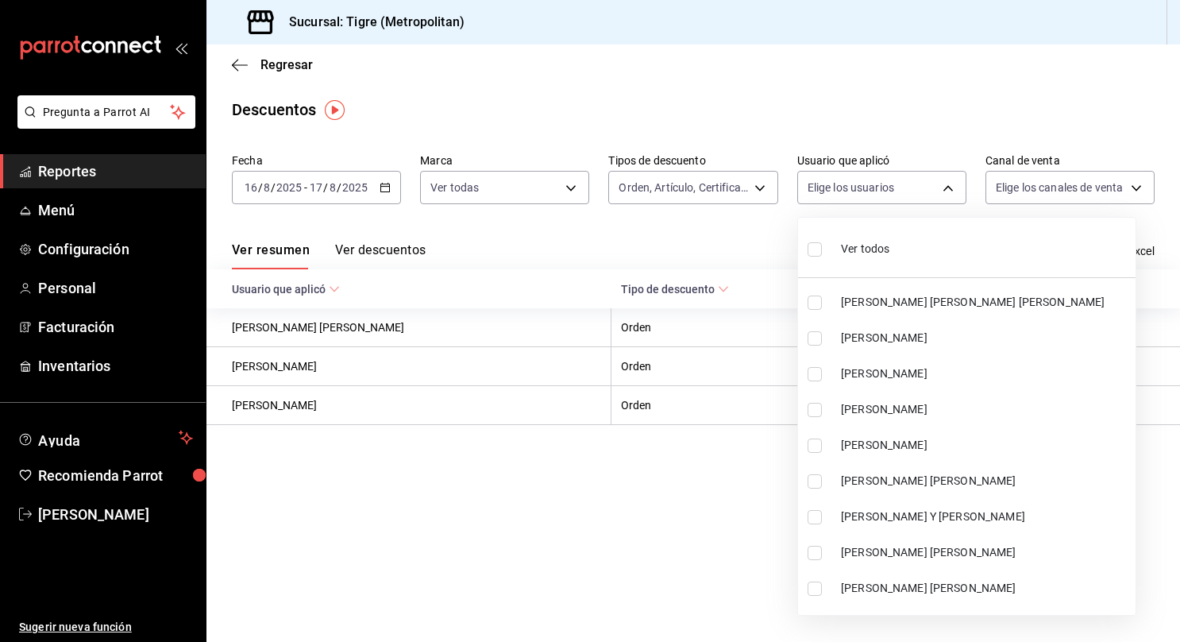
checkbox input "true"
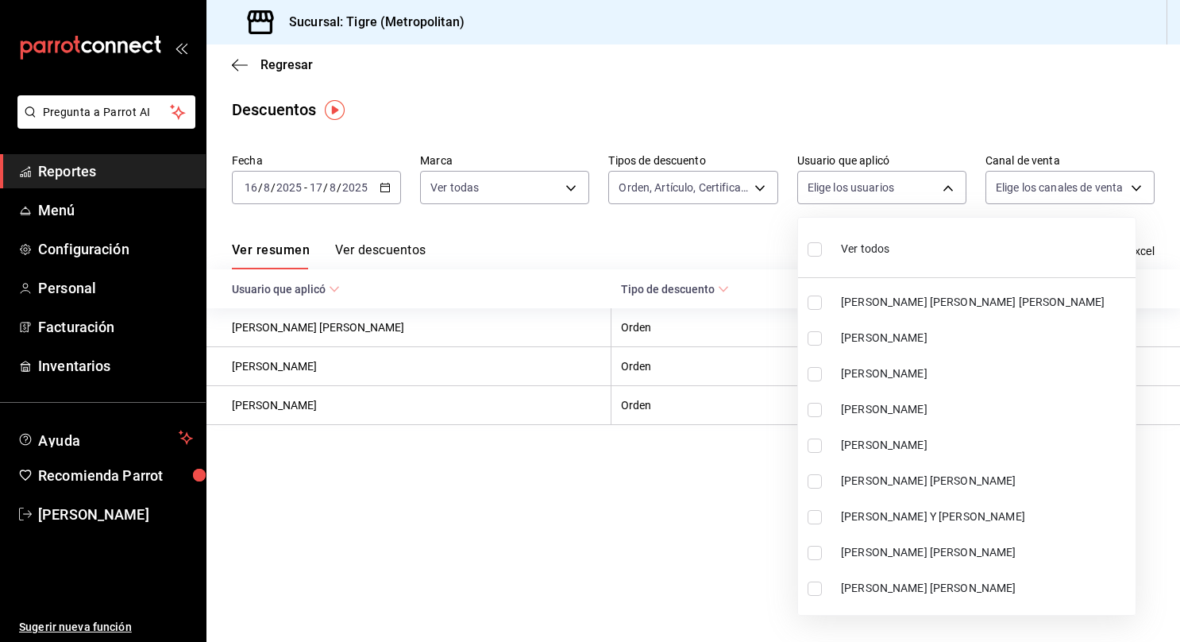
checkbox input "true"
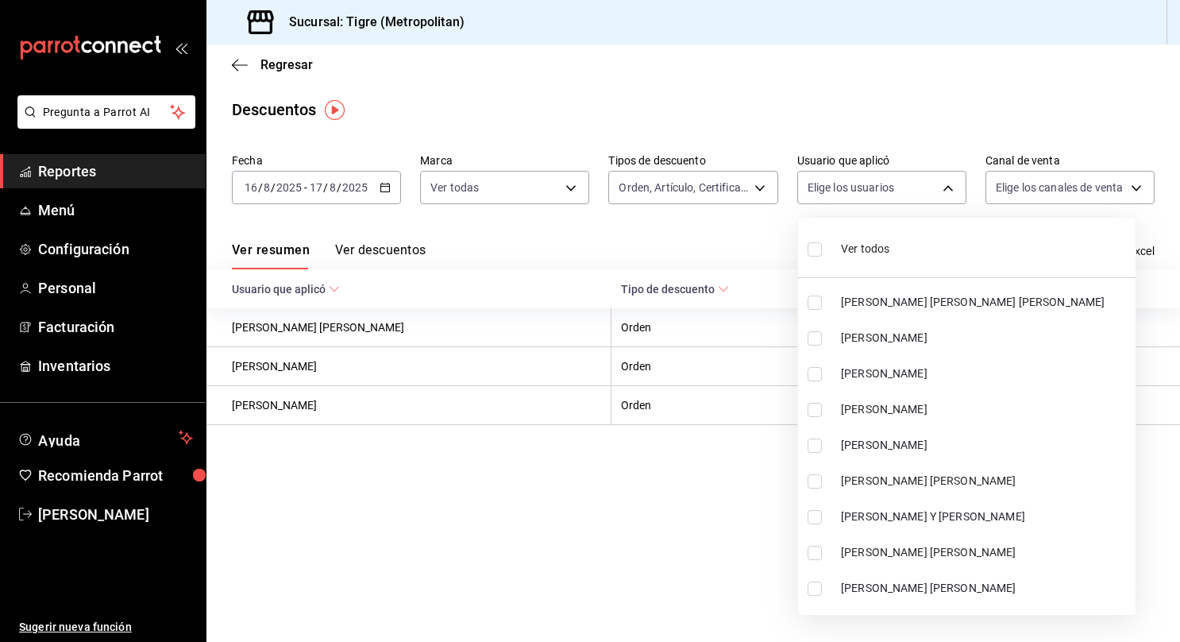
checkbox input "true"
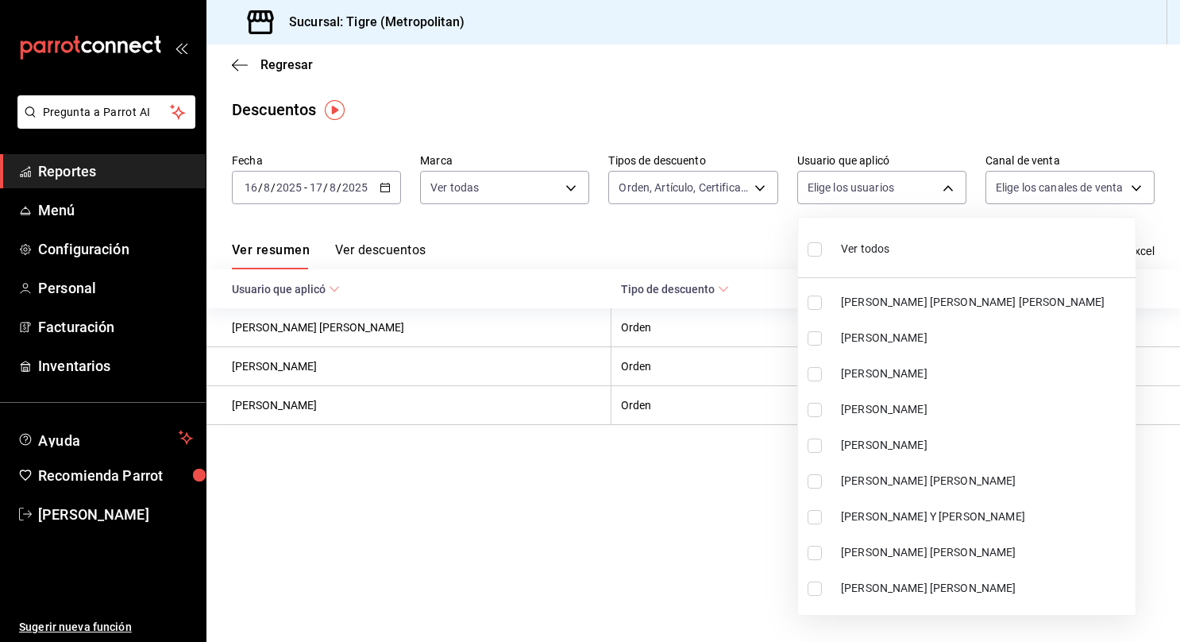
checkbox input "true"
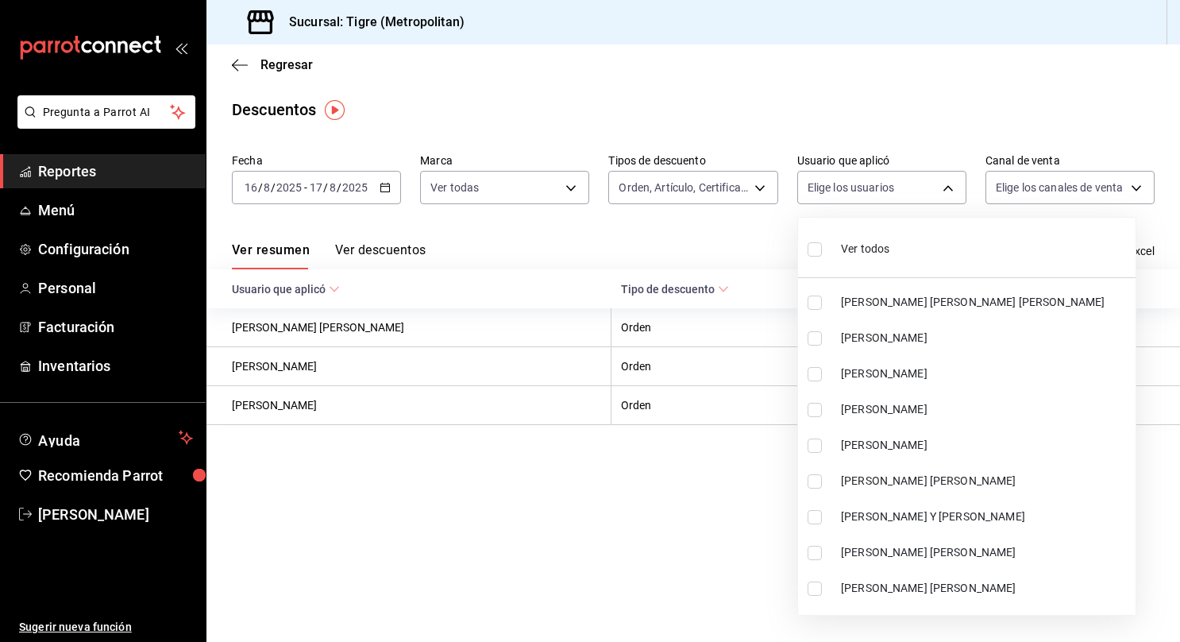
checkbox input "true"
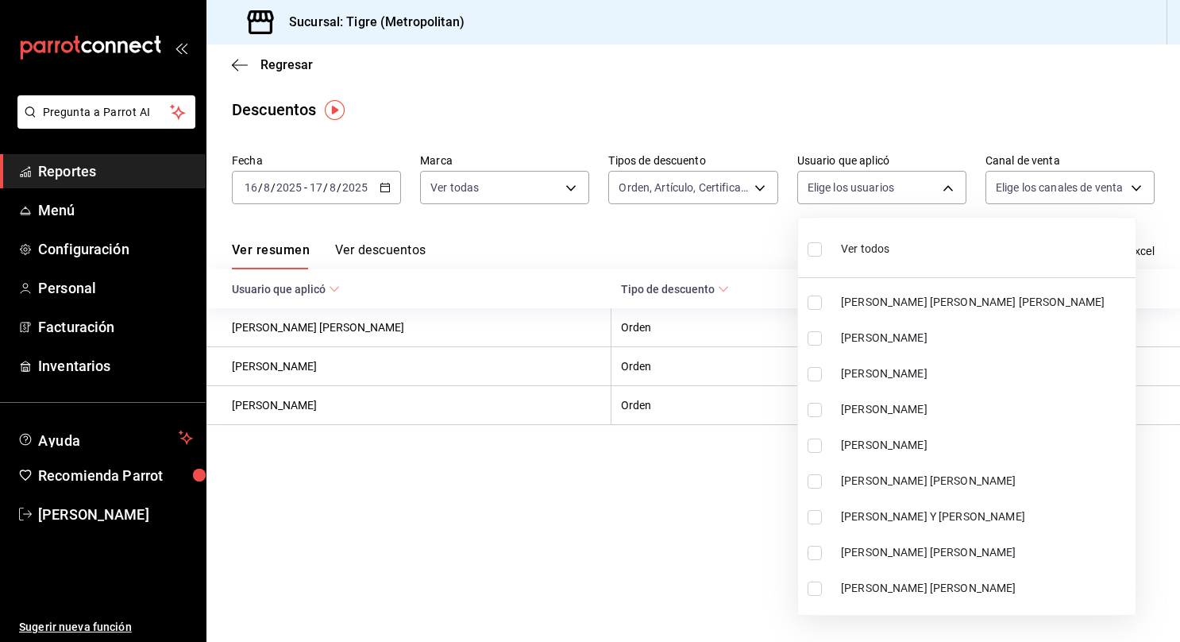
checkbox input "true"
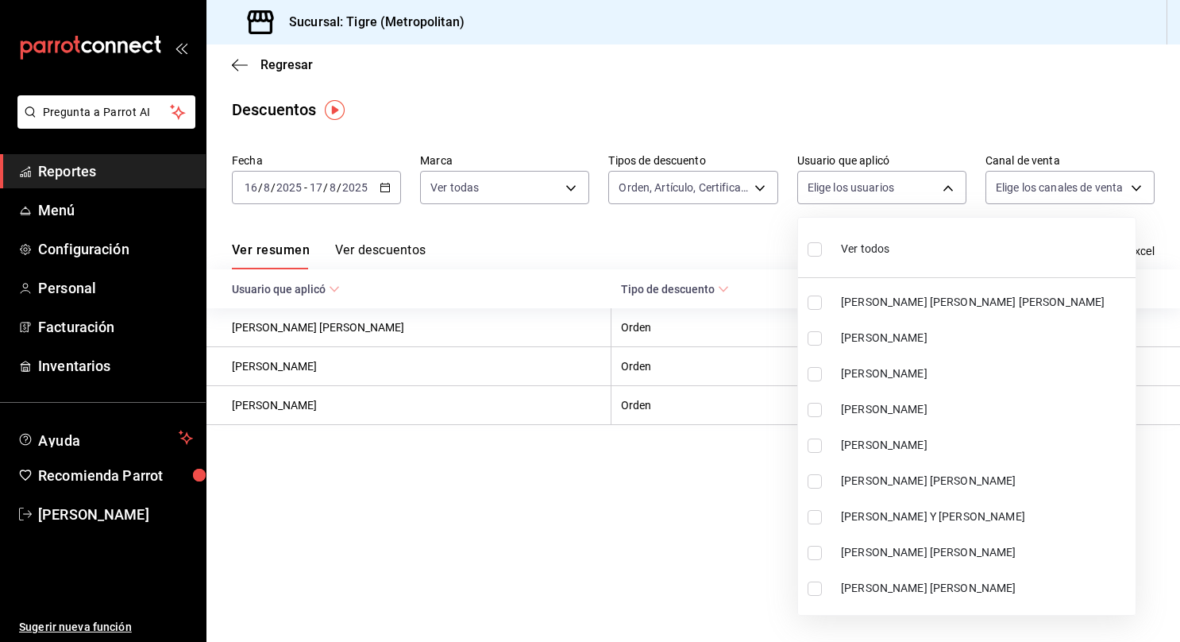
checkbox input "true"
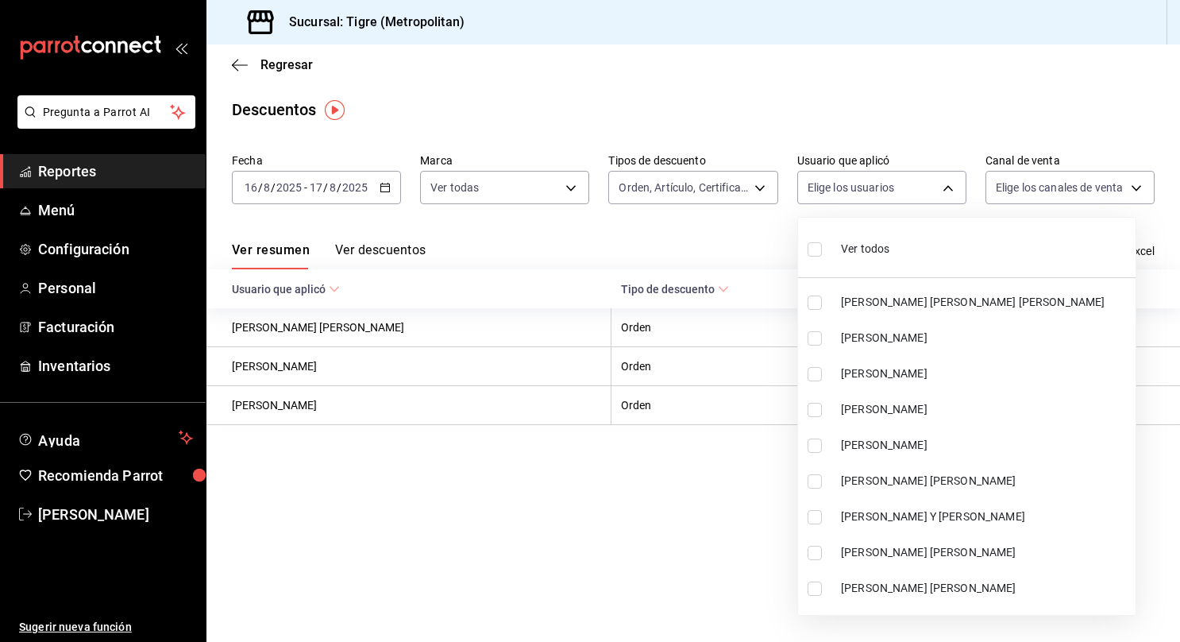
checkbox input "true"
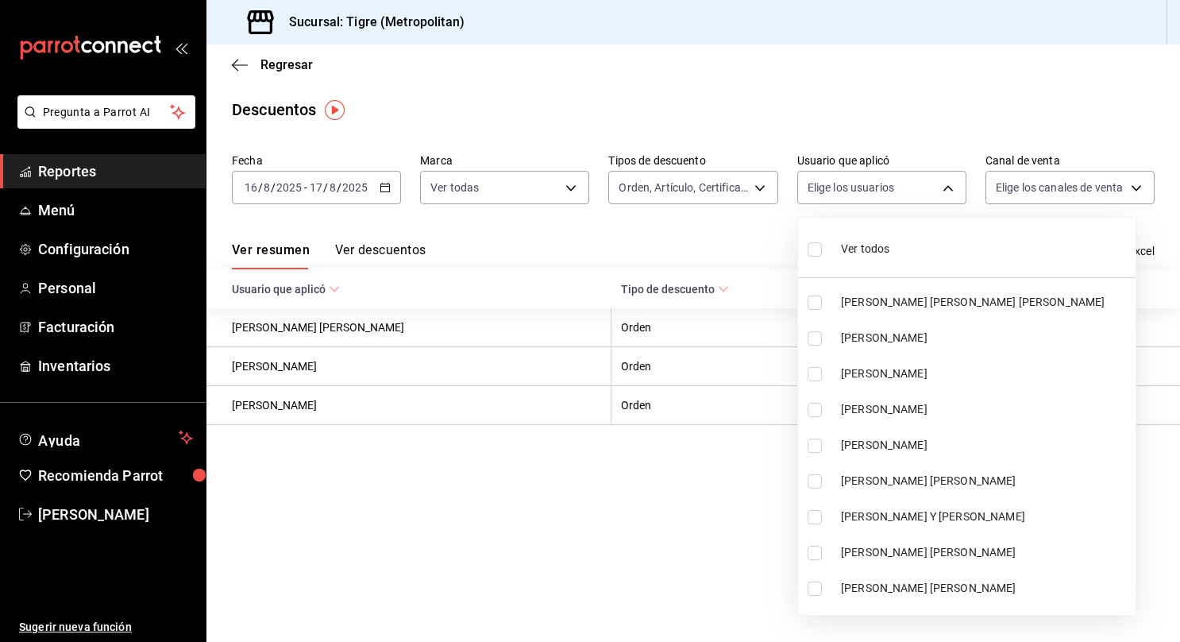
checkbox input "true"
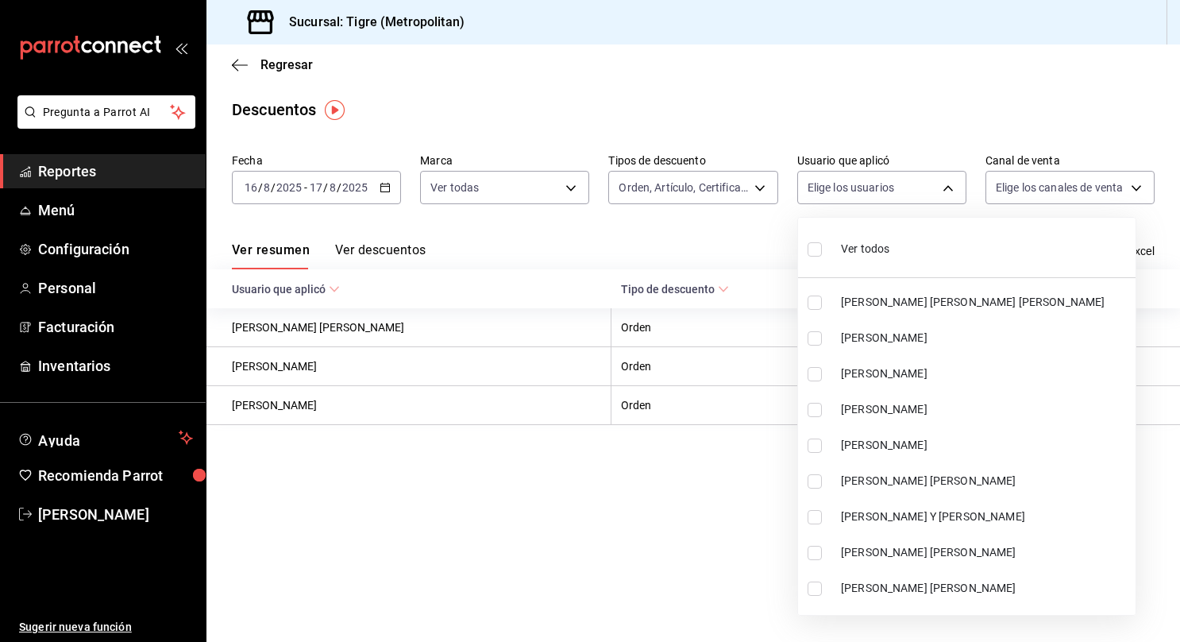
checkbox input "true"
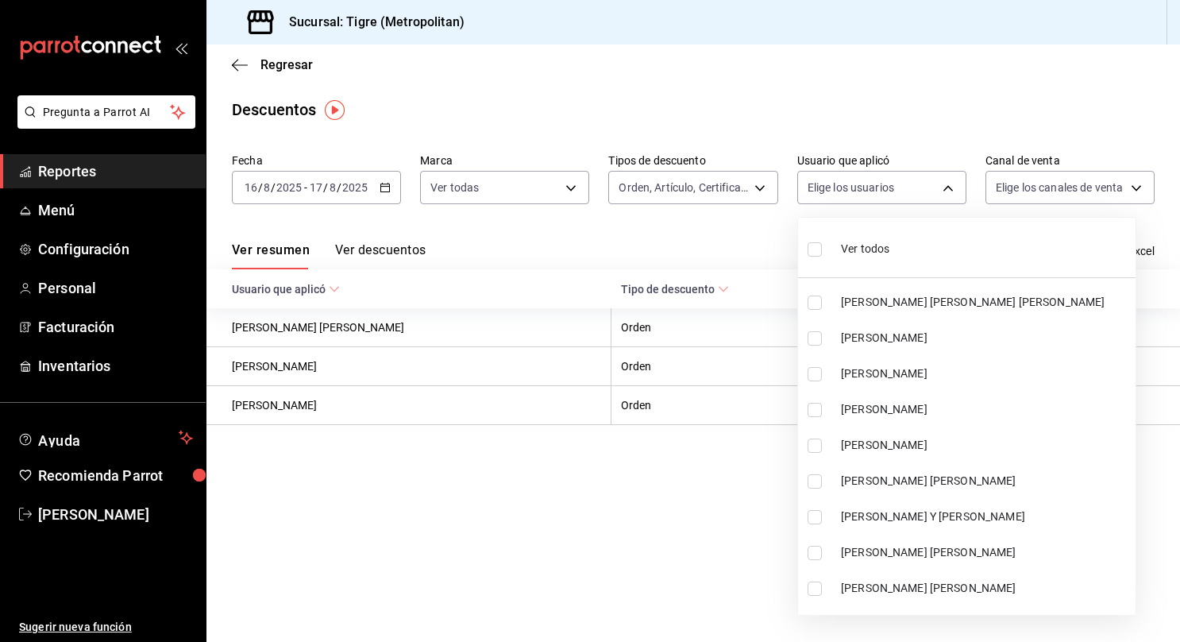
checkbox input "true"
click at [1105, 195] on div at bounding box center [590, 321] width 1180 height 642
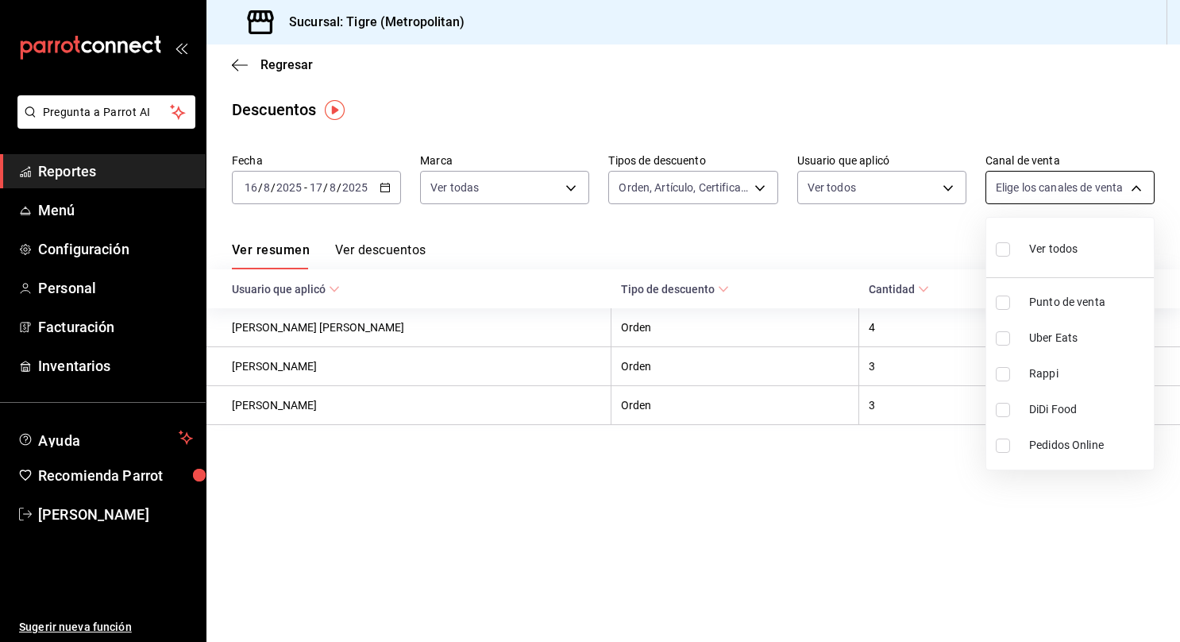
click at [1101, 179] on body "Pregunta a Parrot AI Reportes Menú Configuración Personal Facturación Inventari…" at bounding box center [590, 321] width 1180 height 642
click at [999, 252] on input "checkbox" at bounding box center [1003, 249] width 14 height 14
click at [831, 250] on div at bounding box center [590, 321] width 1180 height 642
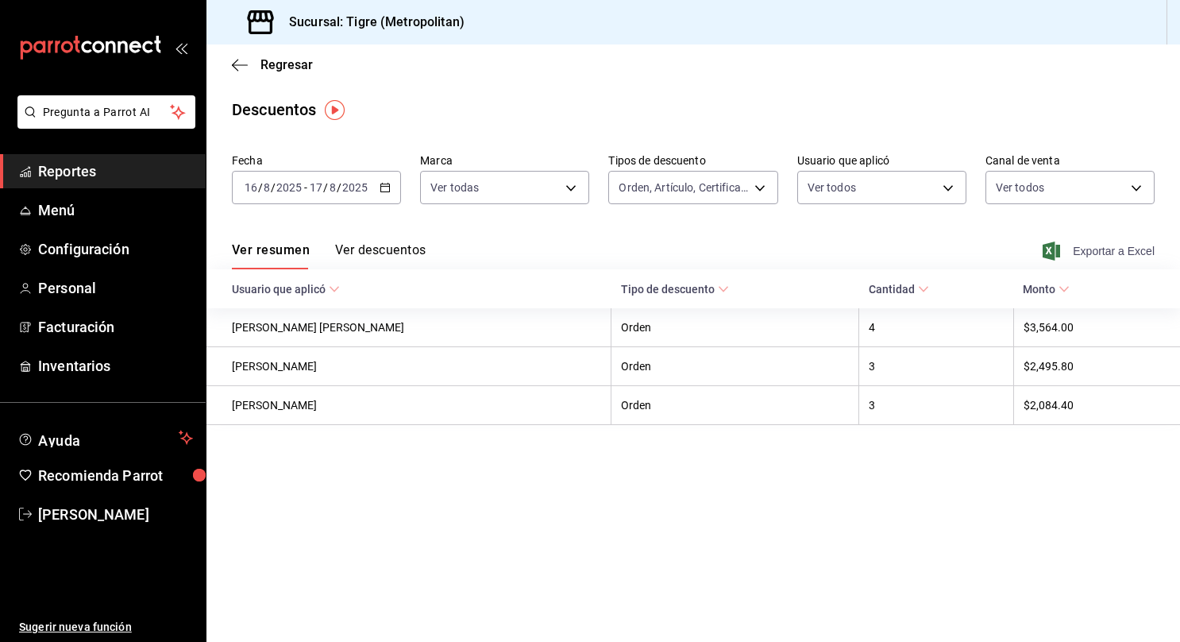
click at [1091, 248] on span "Exportar a Excel" at bounding box center [1100, 250] width 109 height 19
click at [158, 182] on link "Reportes" at bounding box center [103, 171] width 206 height 34
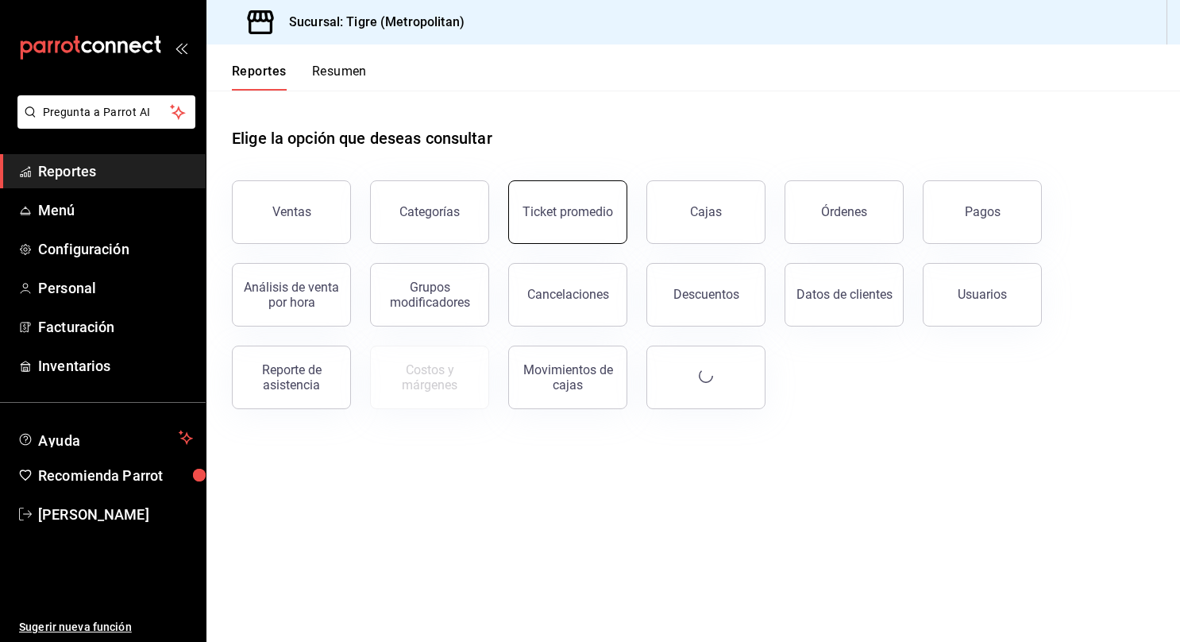
click at [573, 225] on button "Ticket promedio" at bounding box center [567, 212] width 119 height 64
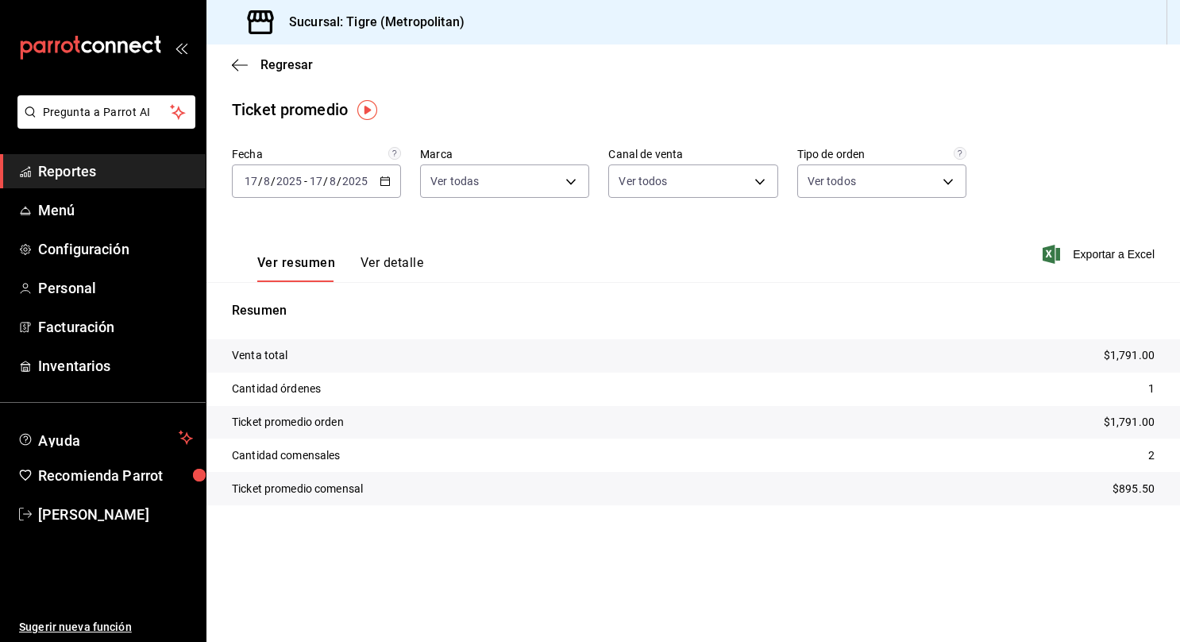
click at [384, 182] on icon "button" at bounding box center [385, 181] width 11 height 11
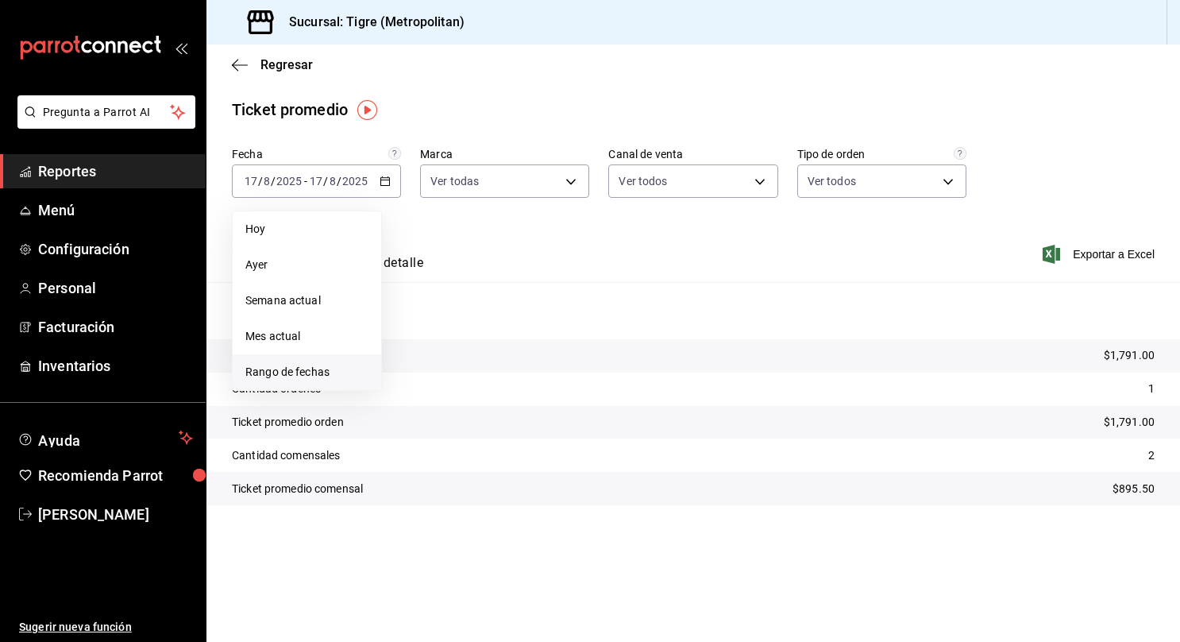
click at [295, 368] on span "Rango de fechas" at bounding box center [306, 372] width 123 height 17
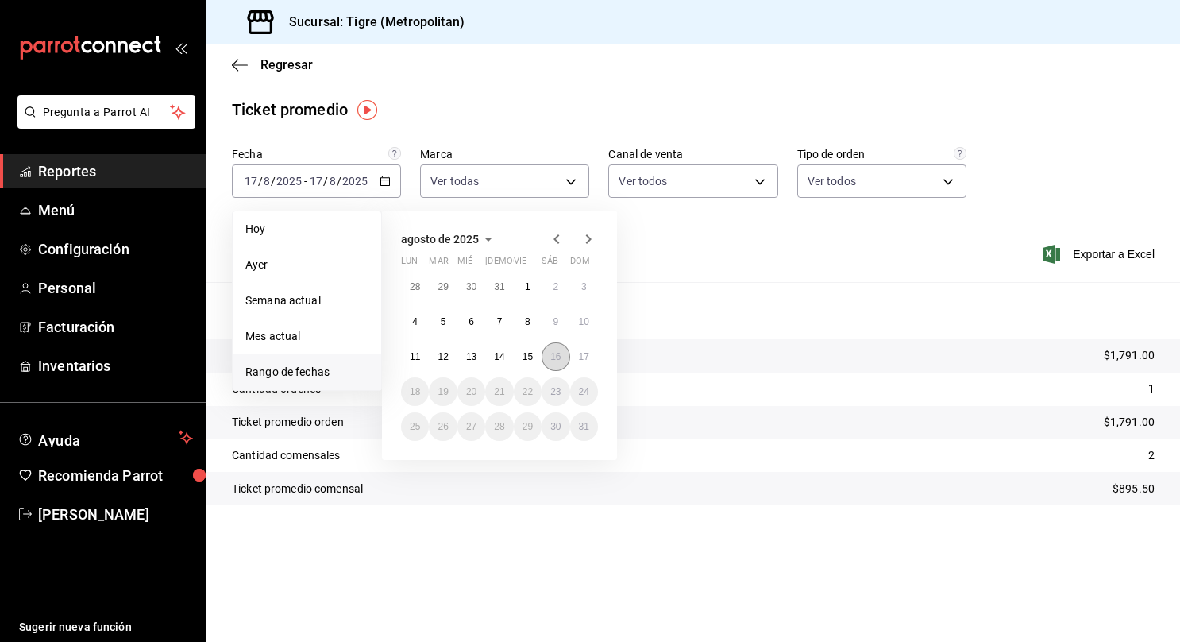
click at [553, 349] on button "16" at bounding box center [556, 356] width 28 height 29
click at [588, 358] on abbr "17" at bounding box center [584, 356] width 10 height 11
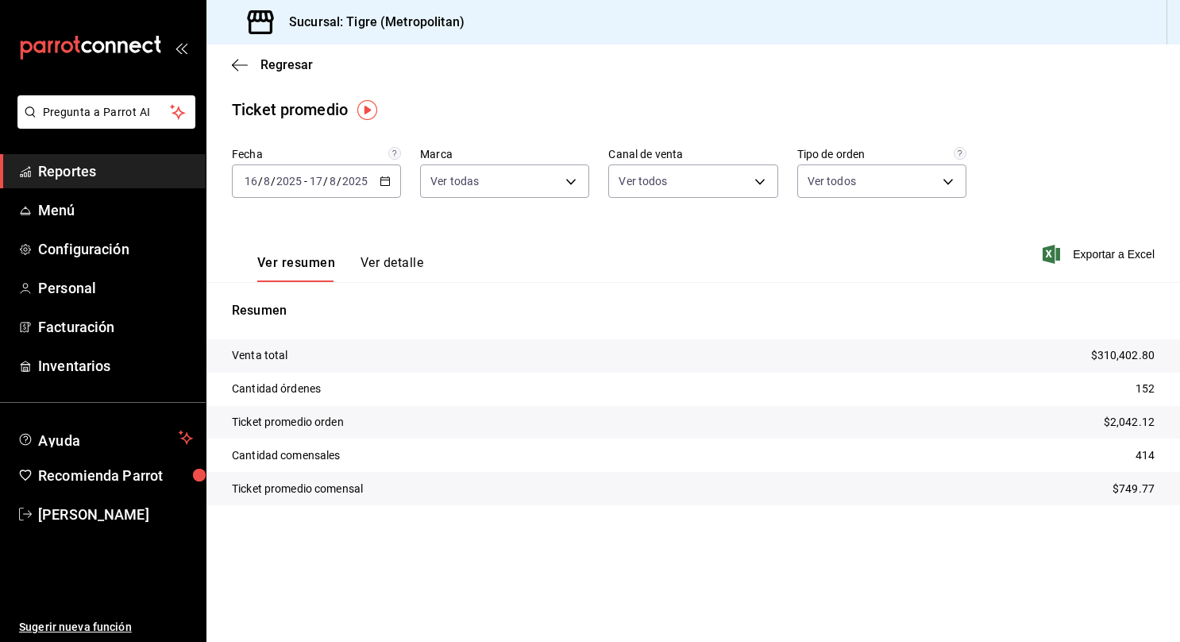
click at [156, 173] on span "Reportes" at bounding box center [115, 170] width 155 height 21
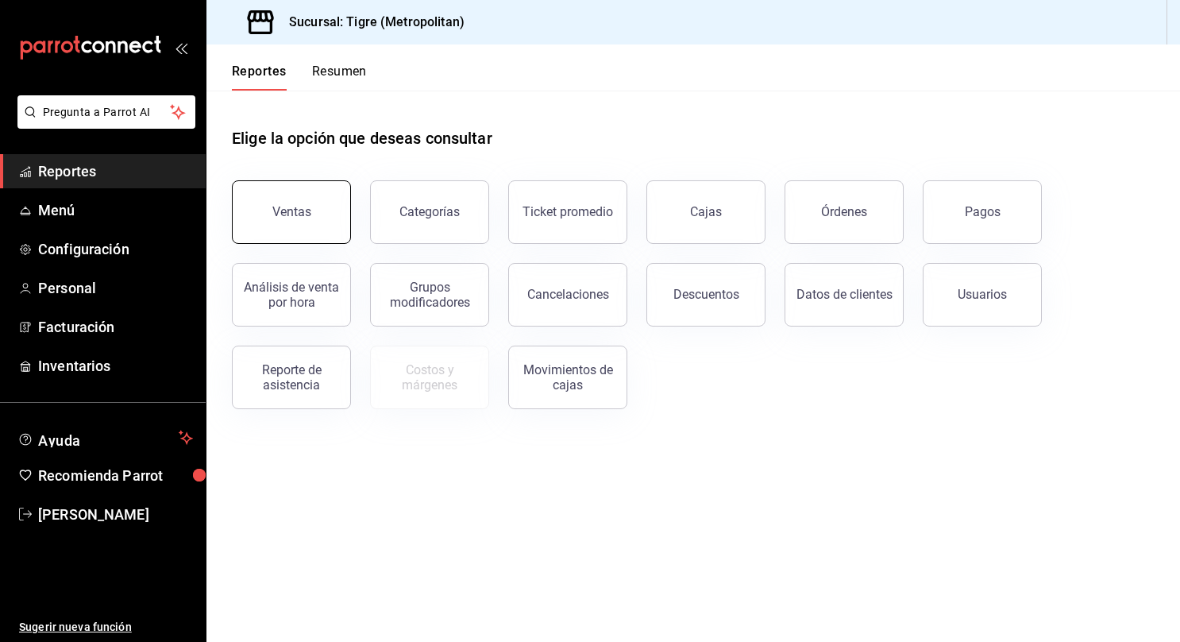
click at [265, 195] on button "Ventas" at bounding box center [291, 212] width 119 height 64
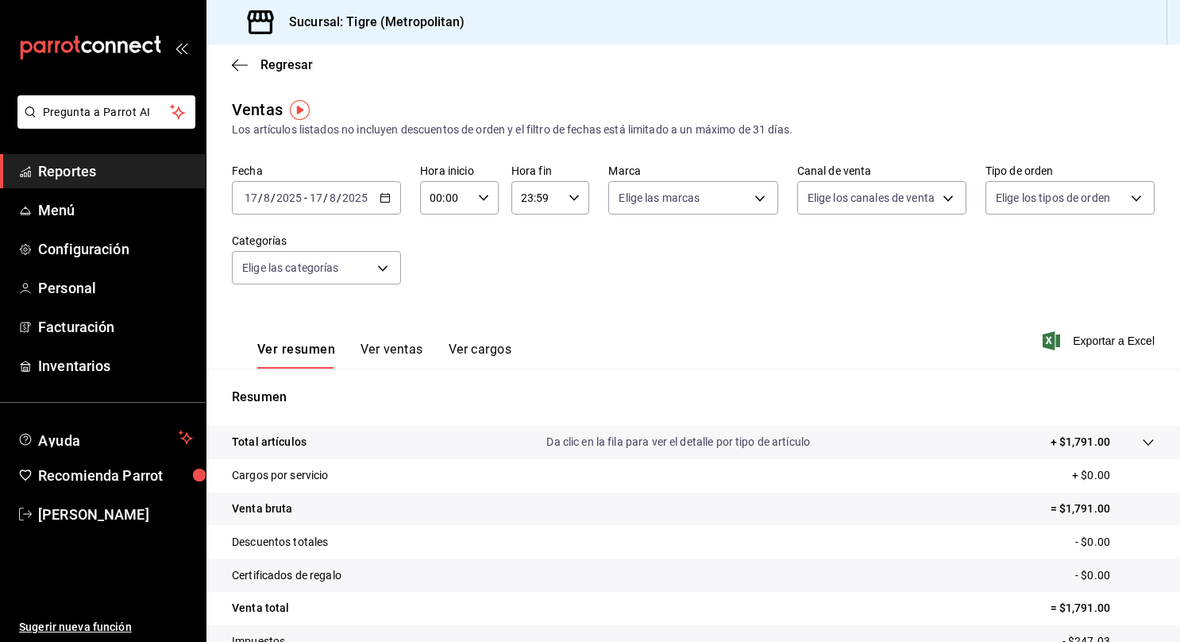
click at [383, 199] on icon "button" at bounding box center [385, 197] width 11 height 11
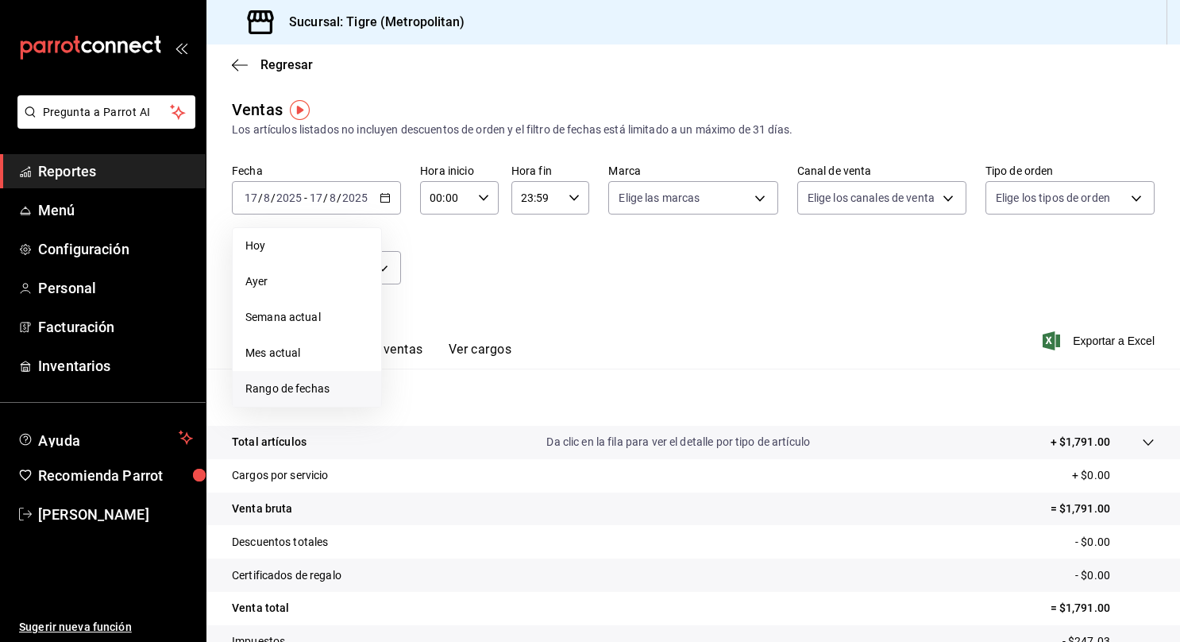
click at [293, 398] on li "Rango de fechas" at bounding box center [307, 389] width 149 height 36
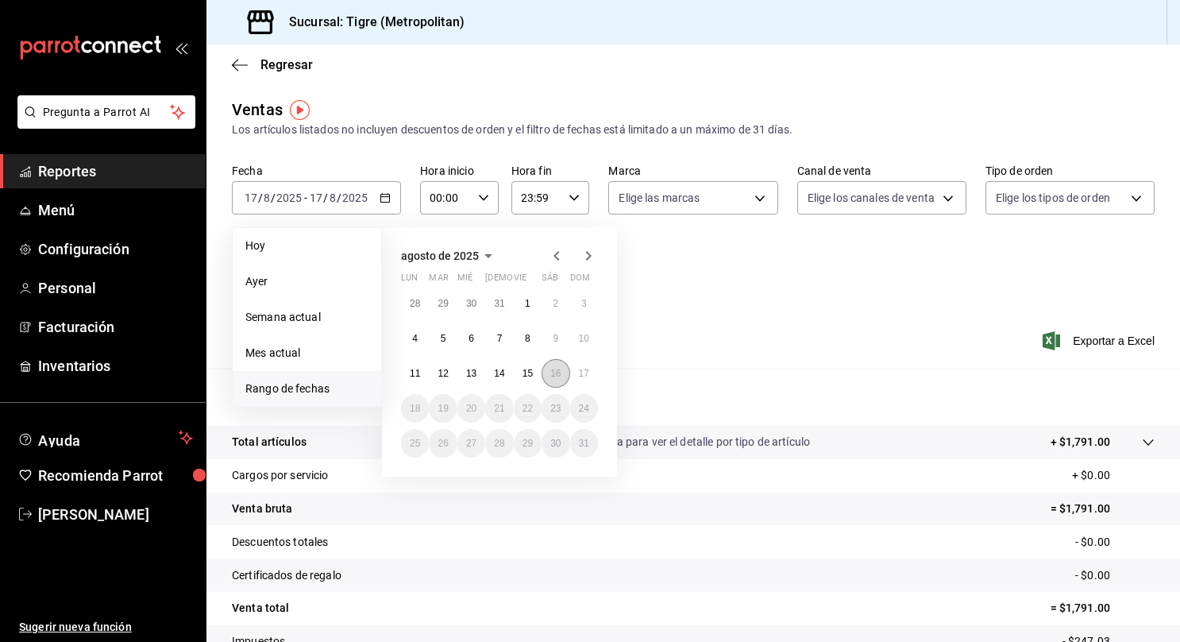
click at [550, 372] on abbr "16" at bounding box center [555, 373] width 10 height 11
click at [579, 371] on abbr "17" at bounding box center [584, 373] width 10 height 11
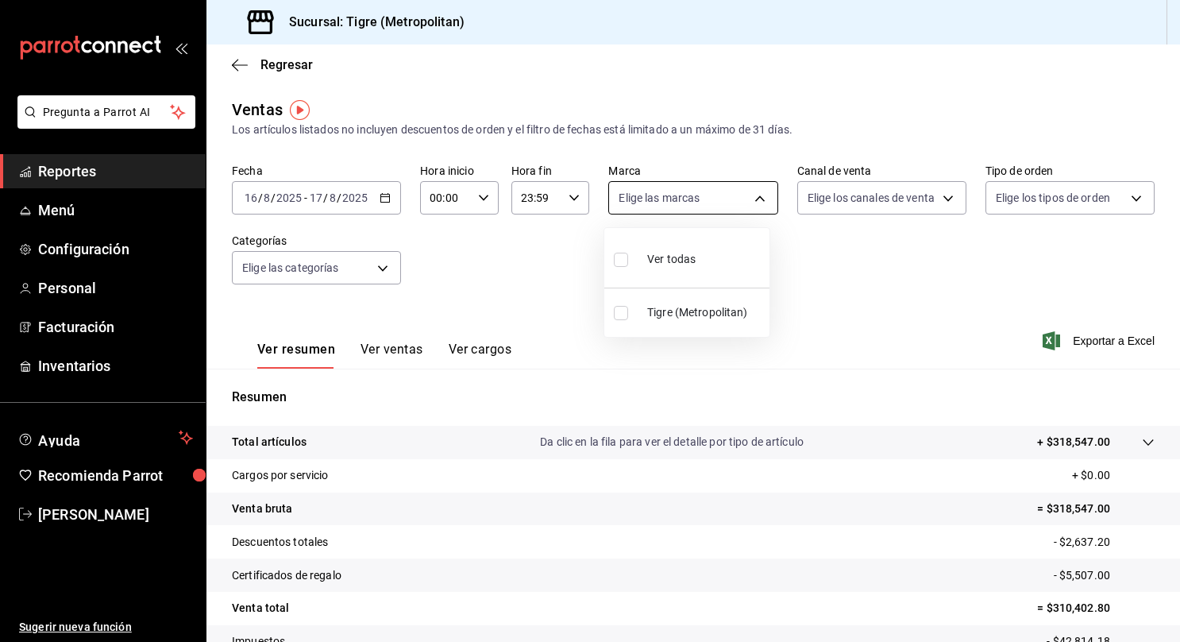
click at [712, 205] on body "Pregunta a Parrot AI Reportes Menú Configuración Personal Facturación Inventari…" at bounding box center [590, 321] width 1180 height 642
click at [665, 258] on span "Ver todas" at bounding box center [671, 259] width 48 height 17
click at [875, 198] on div at bounding box center [590, 321] width 1180 height 642
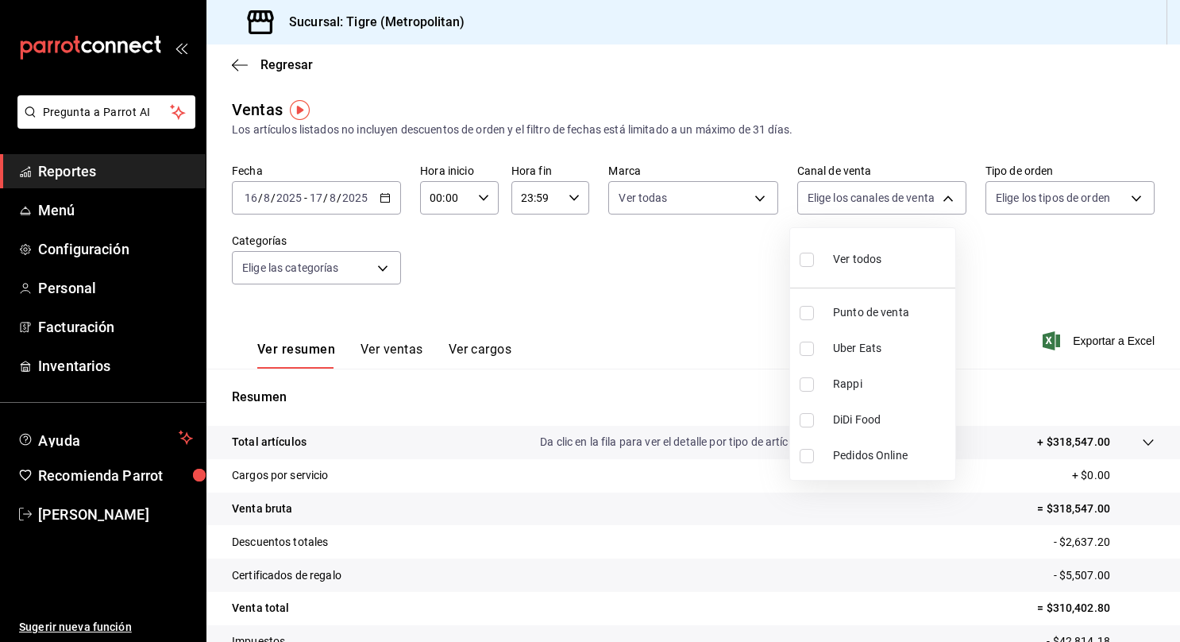
click at [875, 198] on body "Pregunta a Parrot AI Reportes Menú Configuración Personal Facturación Inventari…" at bounding box center [590, 321] width 1180 height 642
click at [804, 259] on input "checkbox" at bounding box center [807, 260] width 14 height 14
click at [1079, 199] on div at bounding box center [590, 321] width 1180 height 642
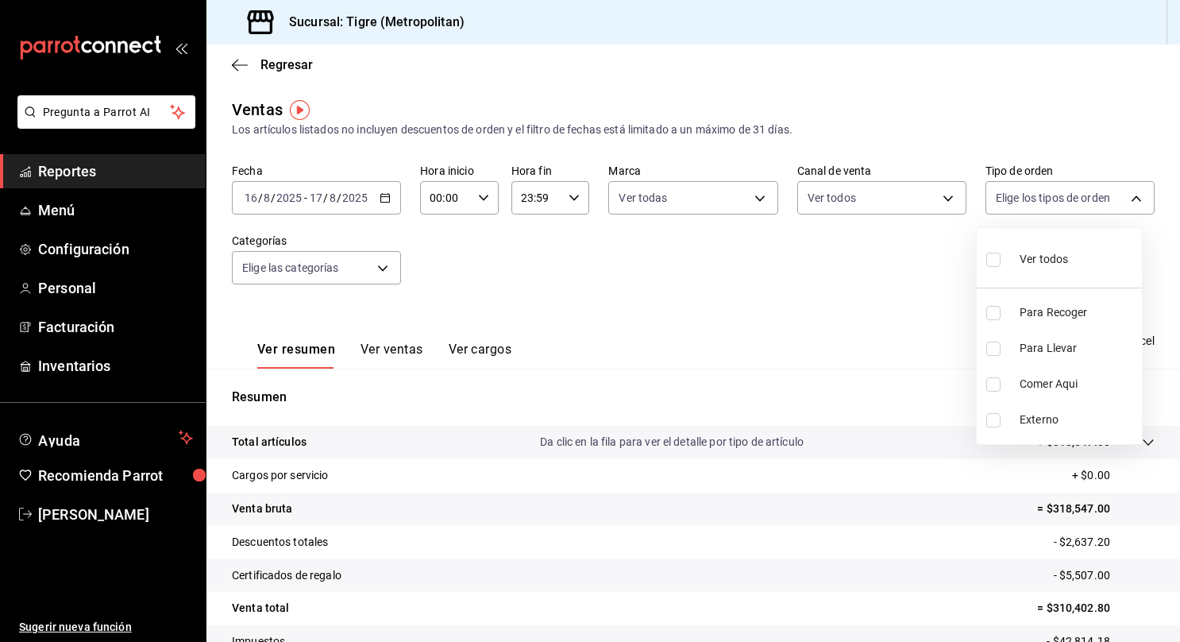
click at [1079, 199] on body "Pregunta a Parrot AI Reportes Menú Configuración Personal Facturación Inventari…" at bounding box center [590, 321] width 1180 height 642
click at [995, 258] on input "checkbox" at bounding box center [993, 260] width 14 height 14
click at [343, 275] on div at bounding box center [590, 321] width 1180 height 642
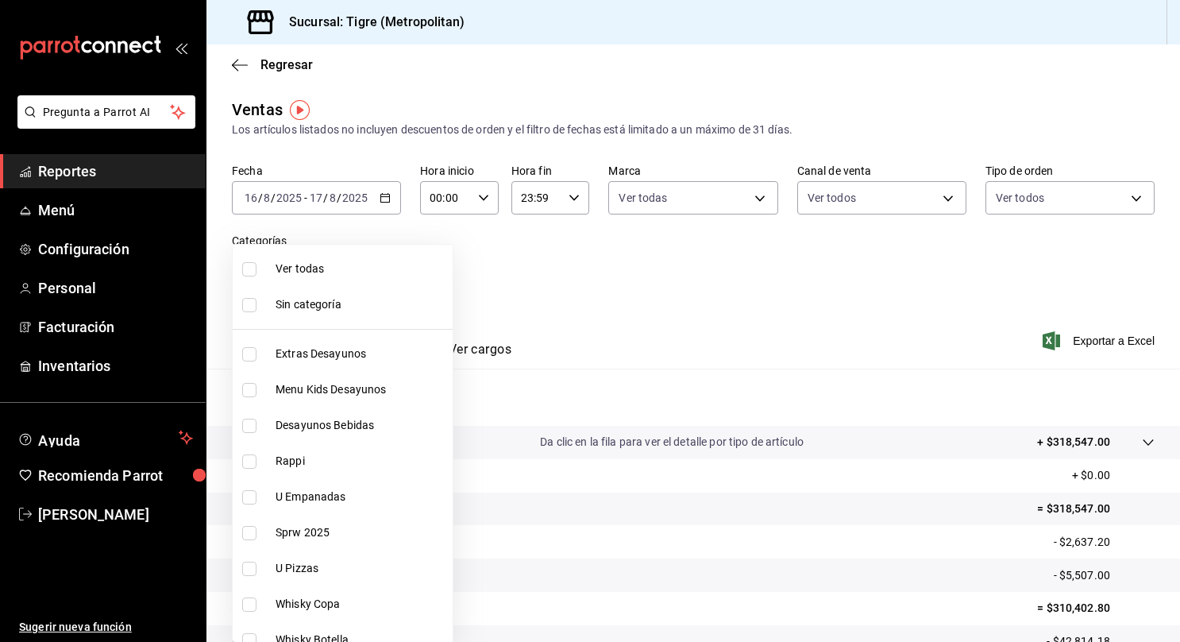
click at [343, 275] on body "Pregunta a Parrot AI Reportes Menú Configuración Personal Facturación Inventari…" at bounding box center [590, 321] width 1180 height 642
click at [256, 273] on label at bounding box center [252, 269] width 21 height 14
click at [256, 273] on input "checkbox" at bounding box center [249, 269] width 14 height 14
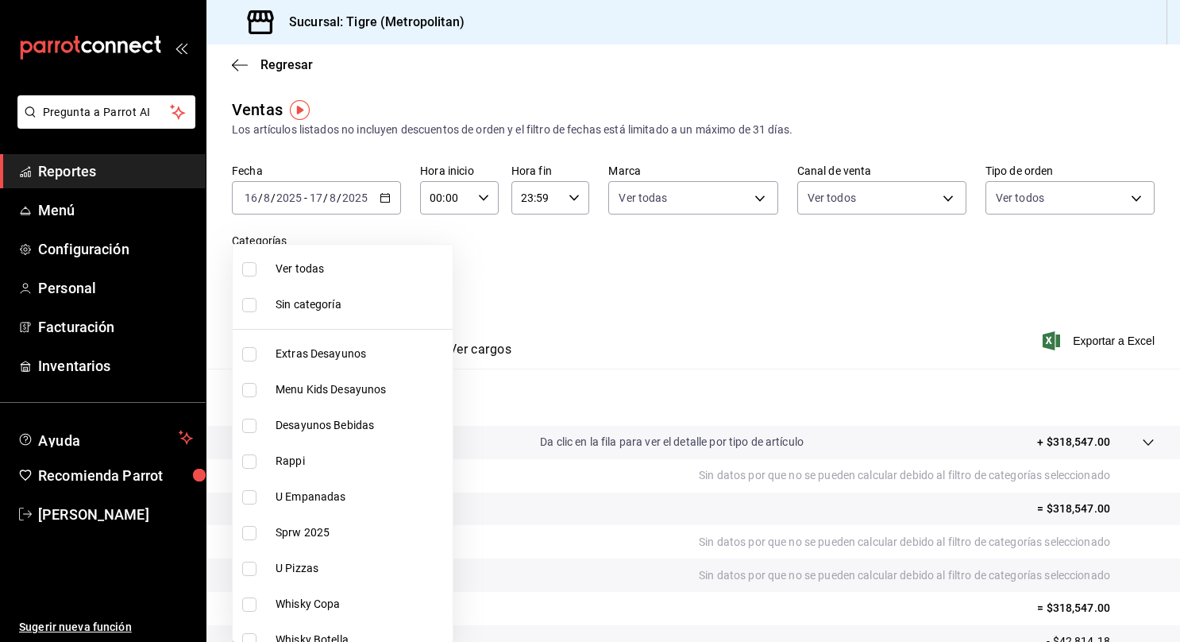
click at [1136, 442] on div at bounding box center [590, 321] width 1180 height 642
click at [376, 268] on body "Pregunta a Parrot AI Reportes Menú Configuración Personal Facturación Inventari…" at bounding box center [590, 321] width 1180 height 642
click at [338, 259] on li "Ver todas" at bounding box center [343, 269] width 220 height 36
click at [1136, 445] on div at bounding box center [590, 321] width 1180 height 642
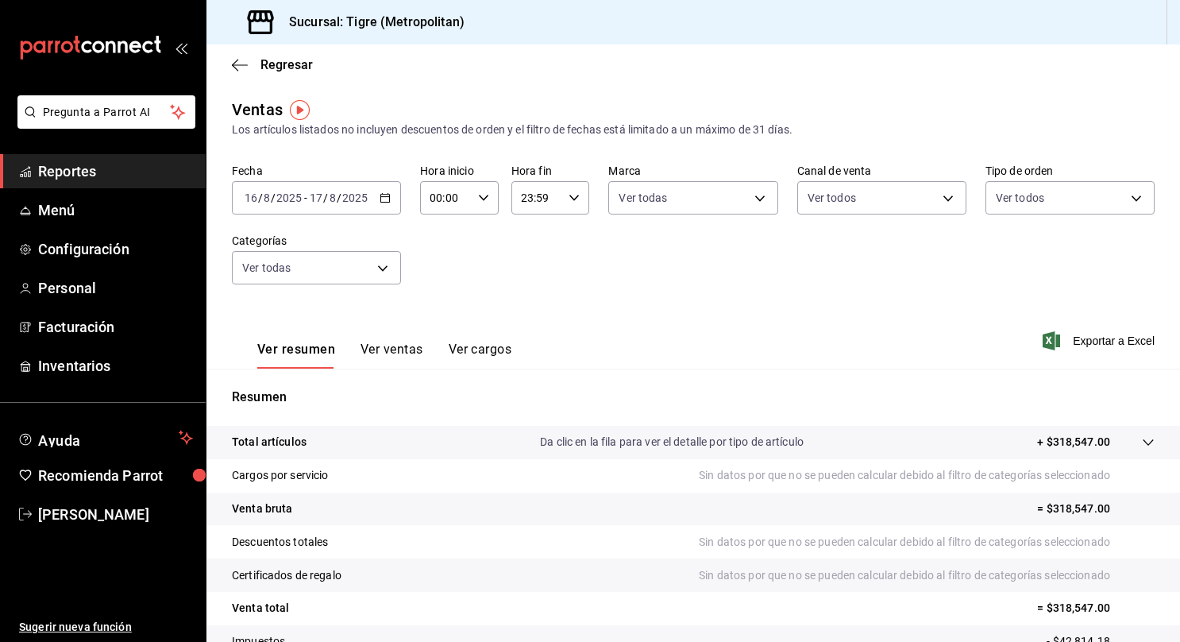
click at [1142, 445] on icon at bounding box center [1148, 442] width 13 height 13
